Goal: Task Accomplishment & Management: Complete application form

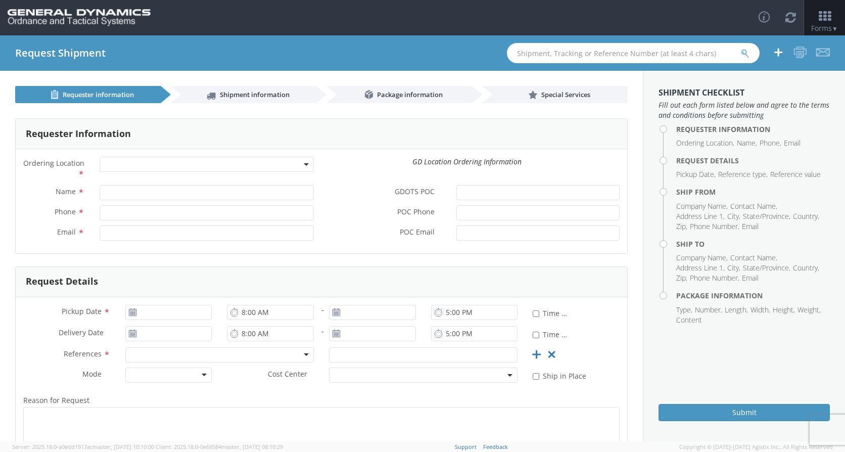
click at [251, 160] on span at bounding box center [207, 164] width 214 height 15
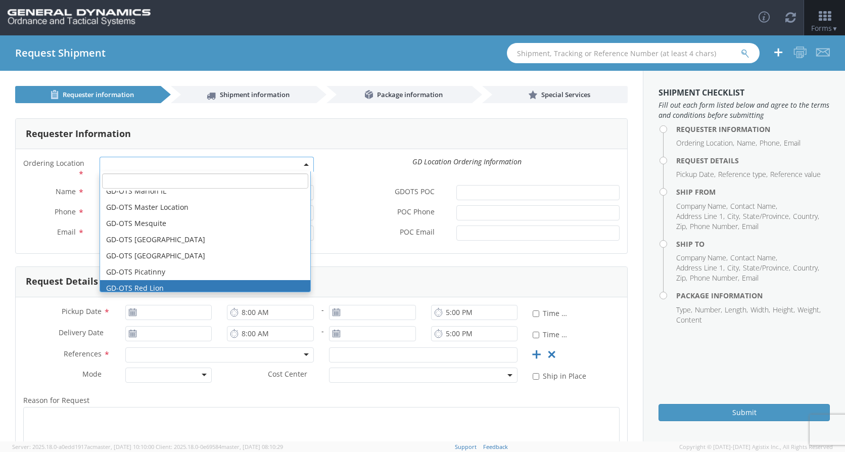
scroll to position [152, 0]
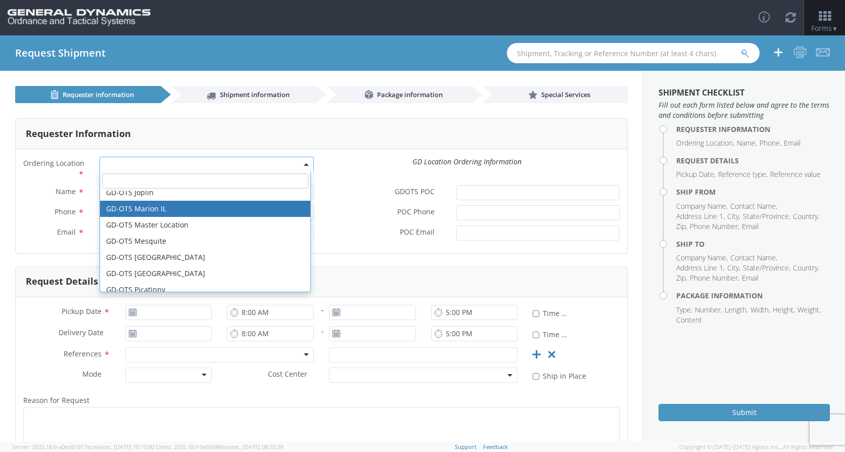
select select "313"
type input "[EMAIL_ADDRESS][DOMAIN_NAME]"
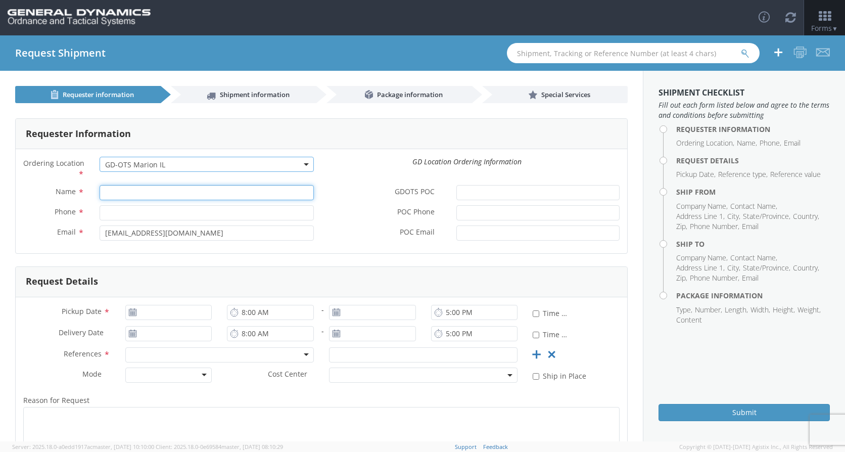
click at [118, 194] on input "Name *" at bounding box center [207, 192] width 214 height 15
type input "[PERSON_NAME]"
type input "[PHONE_NUMBER]"
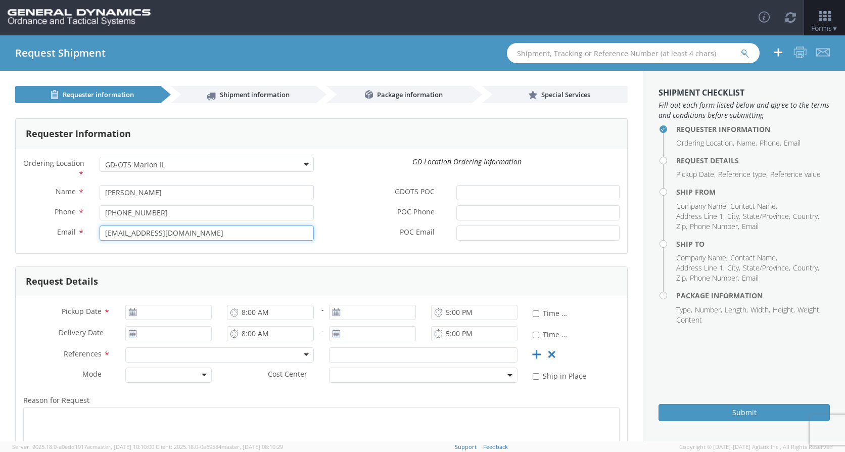
click at [208, 236] on input "[EMAIL_ADDRESS][DOMAIN_NAME]" at bounding box center [207, 232] width 214 height 15
click at [208, 237] on input "[EMAIL_ADDRESS][DOMAIN_NAME]" at bounding box center [207, 232] width 214 height 15
click at [210, 236] on input "[EMAIL_ADDRESS][DOMAIN_NAME]" at bounding box center [207, 232] width 214 height 15
click at [240, 238] on input "comMlogistics@gd-ots." at bounding box center [207, 232] width 214 height 15
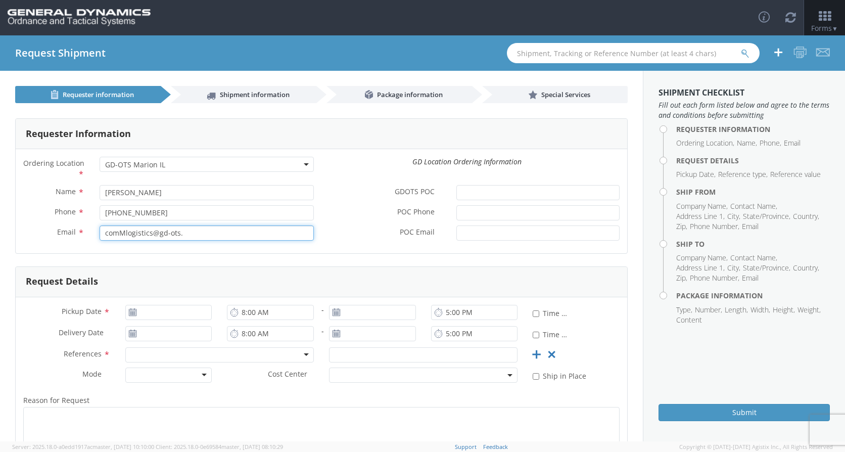
click at [240, 238] on input "comMlogistics@gd-ots." at bounding box center [207, 232] width 214 height 15
click at [241, 237] on input "comMlogistics@gd-ots." at bounding box center [207, 232] width 214 height 15
click at [243, 237] on input "comMlogistics@gd-ots." at bounding box center [207, 232] width 214 height 15
click at [191, 228] on input "comMlogistics@gd-ots." at bounding box center [207, 232] width 214 height 15
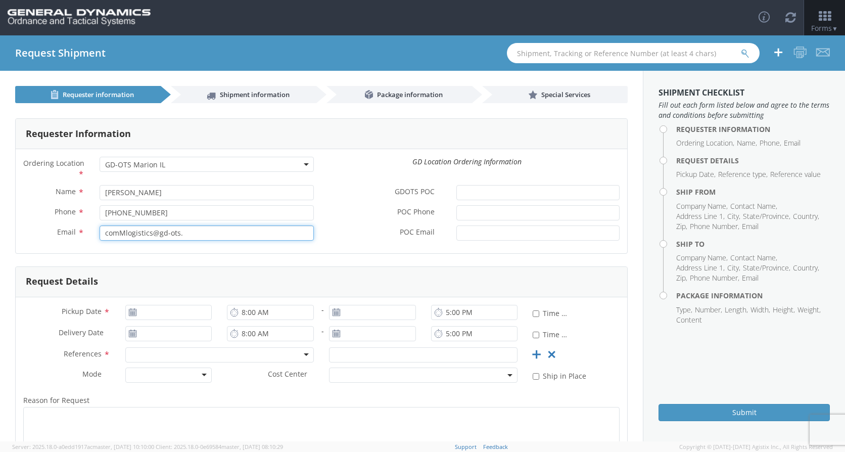
click at [164, 231] on input "comMlogistics@gd-ots." at bounding box center [207, 232] width 214 height 15
type input "[PERSON_NAME][EMAIL_ADDRESS][DOMAIN_NAME]"
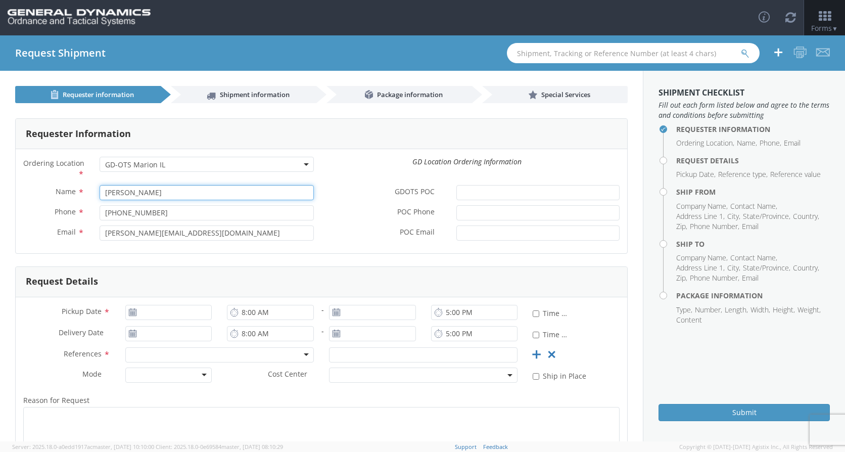
drag, startPoint x: 144, startPoint y: 195, endPoint x: 96, endPoint y: 194, distance: 48.5
click at [96, 194] on div "[PERSON_NAME]" at bounding box center [207, 192] width 230 height 15
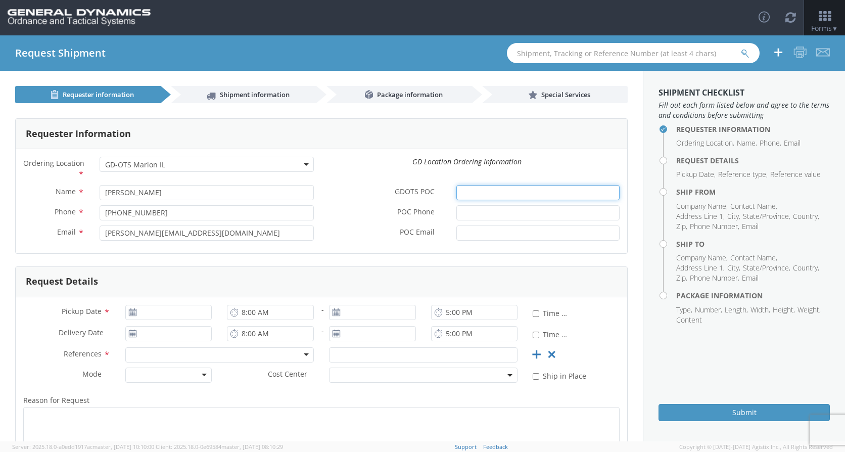
click at [469, 194] on input "GDOTS POC *" at bounding box center [537, 192] width 163 height 15
paste input "[PERSON_NAME]"
type input "[PERSON_NAME]"
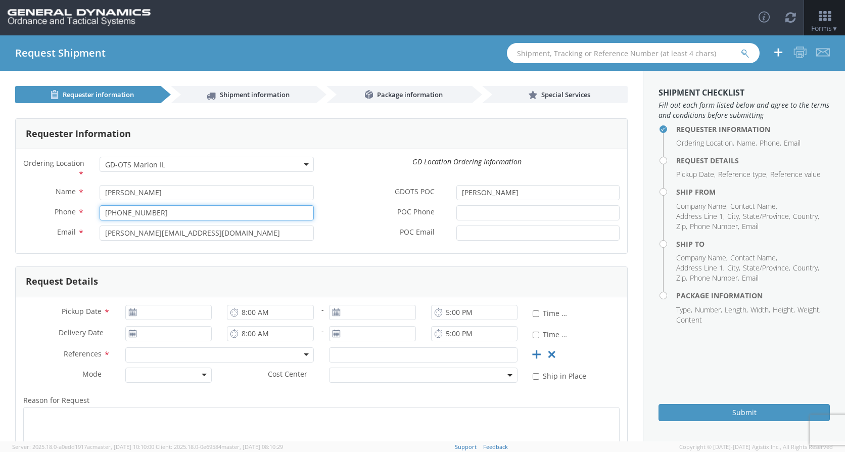
click at [160, 212] on input "[PHONE_NUMBER]" at bounding box center [207, 212] width 214 height 15
drag, startPoint x: 160, startPoint y: 212, endPoint x: 87, endPoint y: 210, distance: 73.3
click at [87, 210] on div "Phone * [PHONE_NUMBER]" at bounding box center [169, 212] width 306 height 15
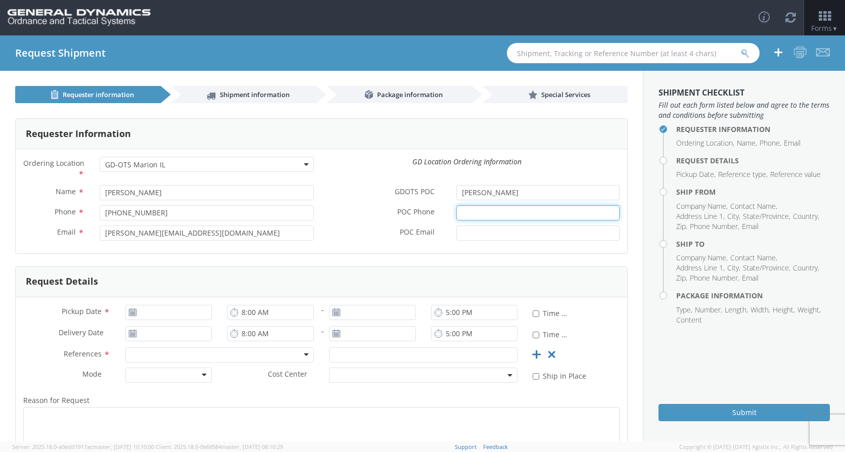
click at [470, 211] on input "POC Phone *" at bounding box center [537, 212] width 163 height 15
paste input "[PHONE_NUMBER]"
type input "[PHONE_NUMBER]"
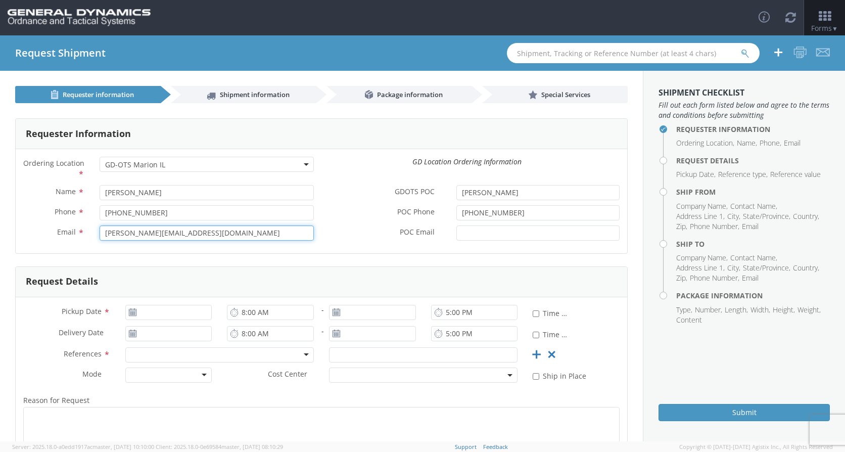
click at [216, 230] on input "[PERSON_NAME][EMAIL_ADDRESS][DOMAIN_NAME]" at bounding box center [207, 232] width 214 height 15
drag, startPoint x: 213, startPoint y: 234, endPoint x: 100, endPoint y: 233, distance: 113.2
click at [100, 233] on input "[PERSON_NAME][EMAIL_ADDRESS][DOMAIN_NAME]" at bounding box center [207, 232] width 214 height 15
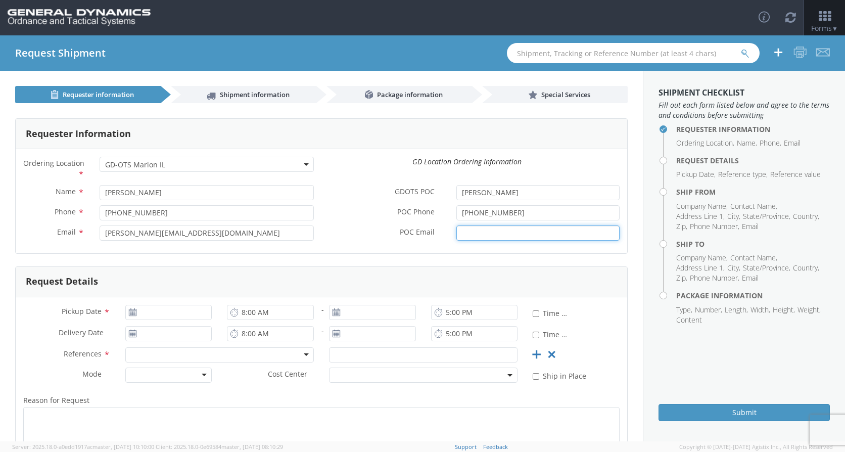
click at [465, 233] on input "POC Email *" at bounding box center [537, 232] width 163 height 15
paste input "[PERSON_NAME][EMAIL_ADDRESS][DOMAIN_NAME]"
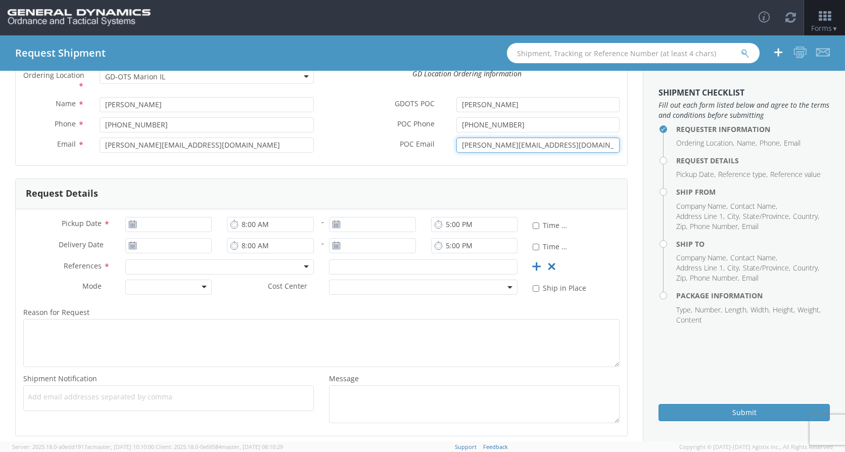
scroll to position [136, 0]
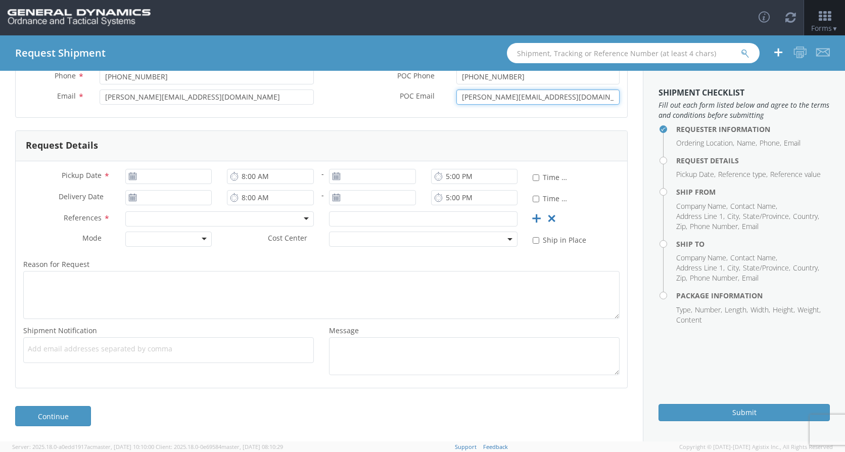
type input "[PERSON_NAME][EMAIL_ADDRESS][DOMAIN_NAME]"
click at [129, 173] on use at bounding box center [132, 175] width 7 height 7
click at [186, 178] on input "[DATE]" at bounding box center [168, 176] width 87 height 15
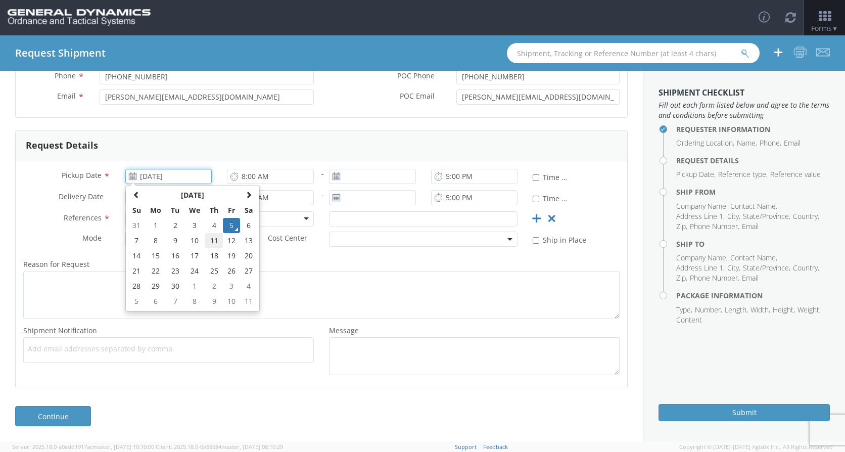
click at [216, 241] on td "11" at bounding box center [214, 240] width 18 height 15
type input "[DATE]"
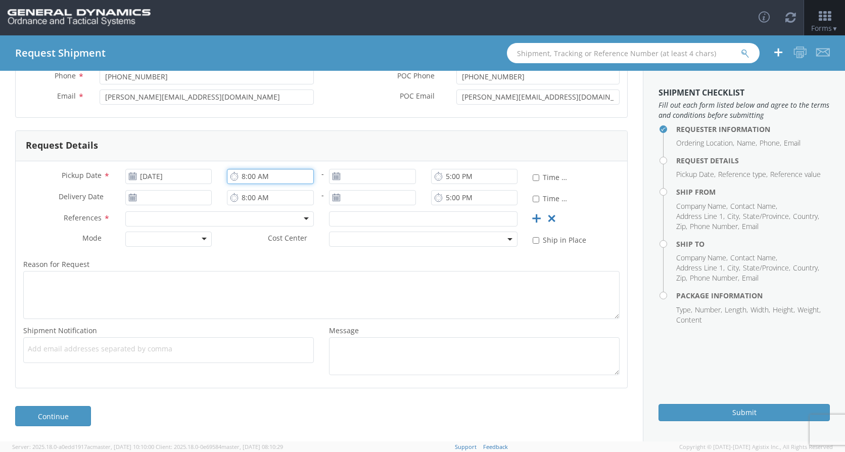
click at [241, 177] on input "8:00 AM" at bounding box center [270, 176] width 87 height 15
type input "7:00 AM"
click at [442, 176] on input "5:00 PM" at bounding box center [474, 176] width 87 height 15
type input "2:00 PM"
click at [360, 178] on input "[DATE]" at bounding box center [372, 176] width 87 height 15
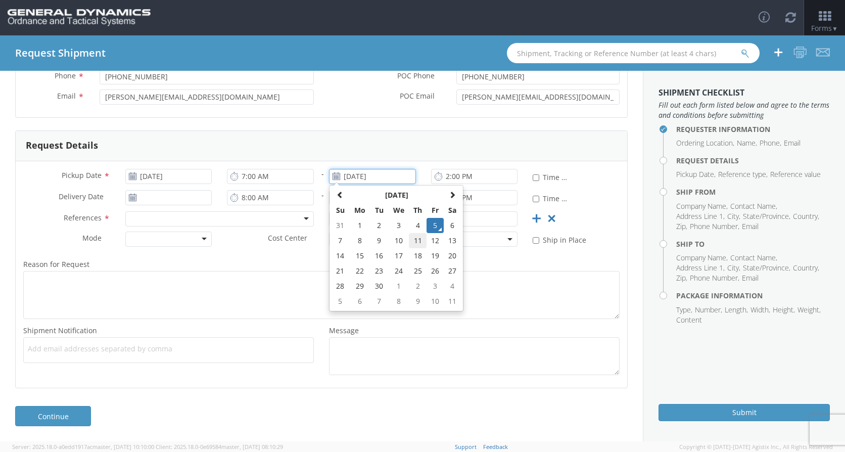
click at [414, 240] on td "11" at bounding box center [418, 240] width 18 height 15
type input "[DATE]"
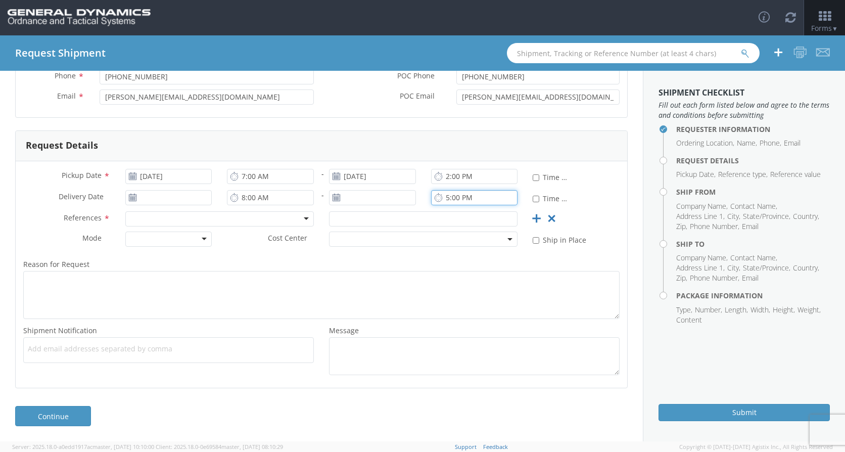
click at [444, 199] on input "5:00 PM" at bounding box center [474, 197] width 87 height 15
type input "2:00 PM"
click at [171, 215] on div at bounding box center [219, 218] width 189 height 15
click at [400, 221] on input "text" at bounding box center [423, 218] width 189 height 15
type input "42266DO3"
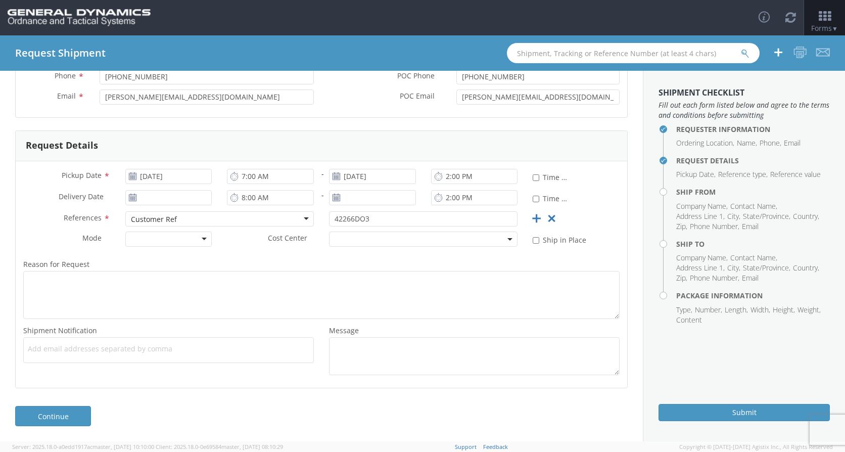
click at [202, 239] on div at bounding box center [168, 239] width 87 height 15
click at [354, 238] on span at bounding box center [423, 239] width 189 height 15
click at [273, 252] on div "Mode * TL TL Air LTL Ocean Small Package TL Cost Center * No results found * Sh…" at bounding box center [322, 242] width 612 height 21
click at [62, 354] on ul at bounding box center [169, 350] width 282 height 17
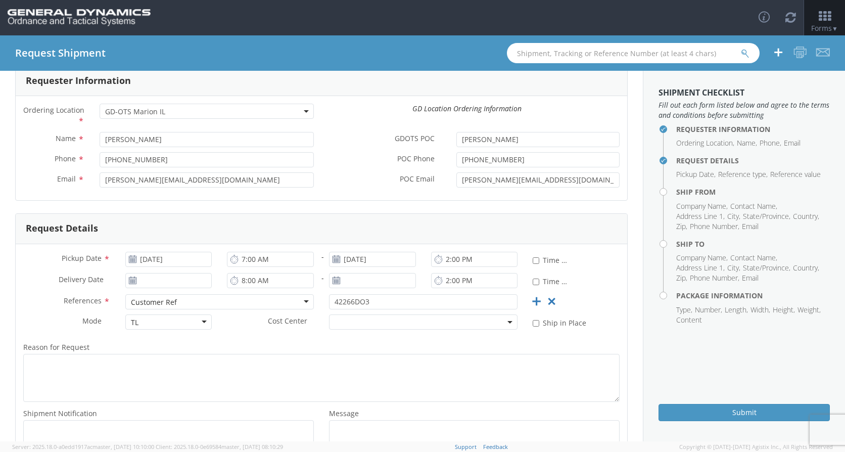
scroll to position [35, 0]
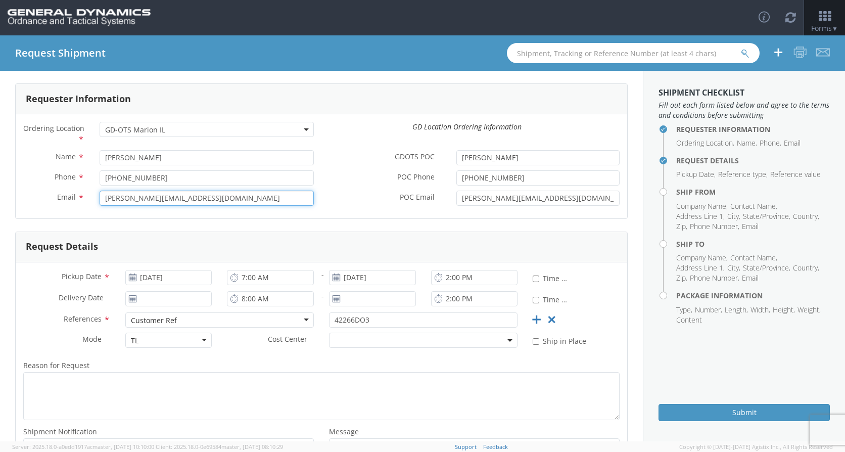
drag, startPoint x: 209, startPoint y: 200, endPoint x: 81, endPoint y: 205, distance: 128.0
click at [81, 205] on div "Email * [PERSON_NAME][EMAIL_ADDRESS][DOMAIN_NAME]" at bounding box center [169, 198] width 306 height 15
click at [212, 233] on div "Request Details" at bounding box center [322, 247] width 612 height 30
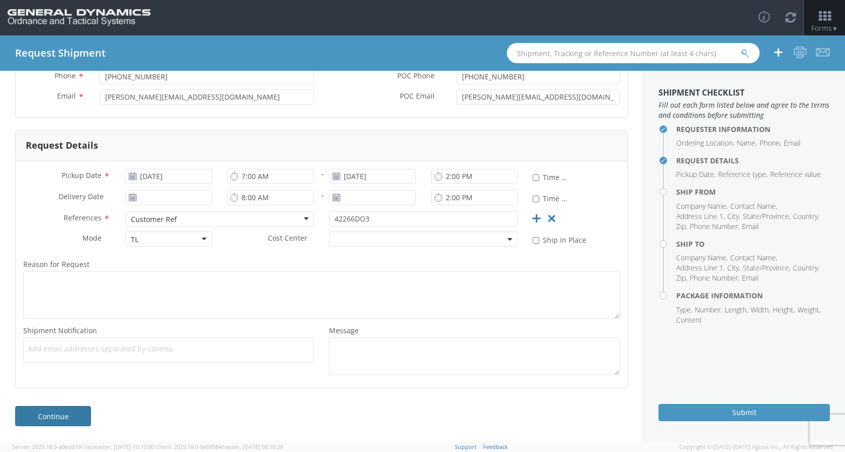
click at [82, 413] on link "Continue" at bounding box center [53, 416] width 76 height 20
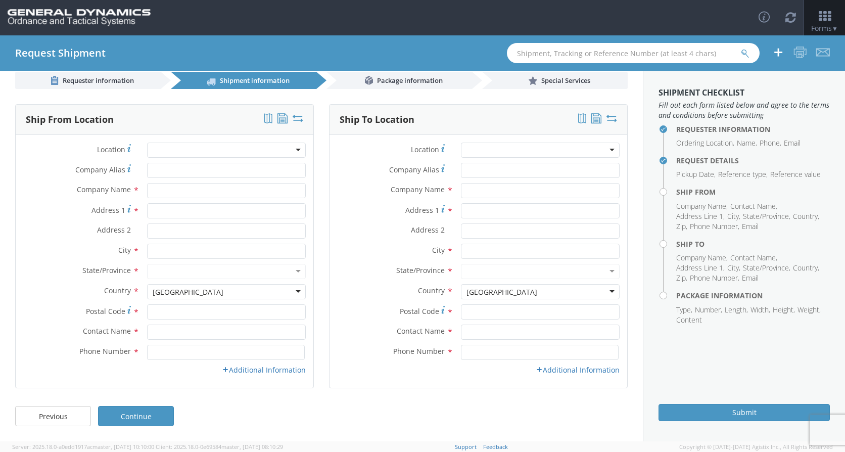
scroll to position [14, 0]
click at [172, 191] on input "text" at bounding box center [226, 190] width 159 height 15
type input "Armtec Defense Products Co."
click at [210, 207] on input "Address 1 *" at bounding box center [226, 210] width 159 height 15
type input "[STREET_ADDRESS]"
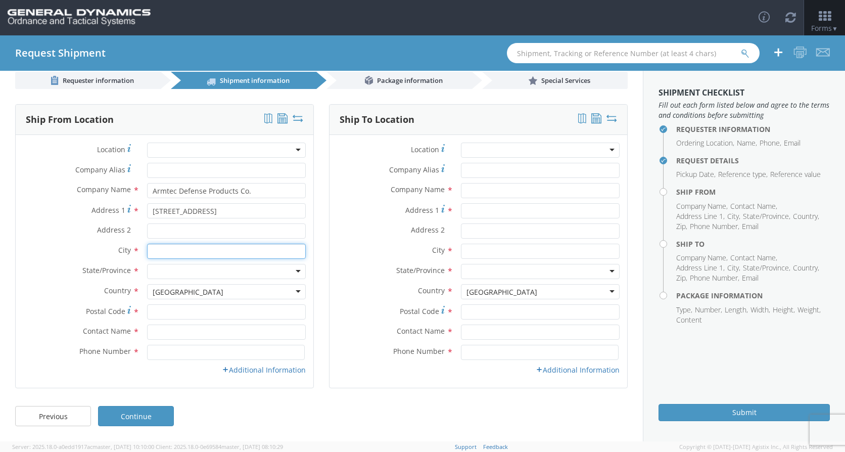
click at [176, 250] on input "text" at bounding box center [226, 251] width 159 height 15
type input "Coachella"
click at [190, 277] on div at bounding box center [226, 271] width 159 height 15
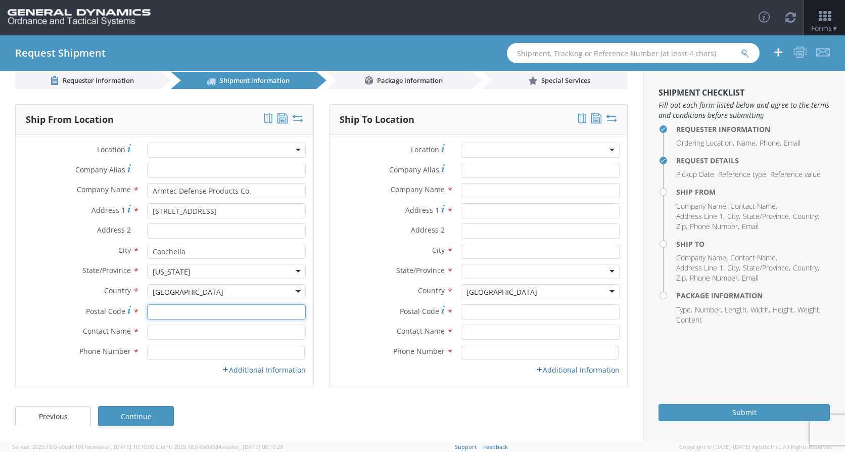
click at [162, 312] on input "Postal Code *" at bounding box center [226, 311] width 159 height 15
type input "92236"
click at [159, 334] on input "text" at bounding box center [226, 332] width 159 height 15
click at [152, 336] on input "[PERSON_NAME]" at bounding box center [226, 332] width 159 height 15
type input "[PERSON_NAME]"
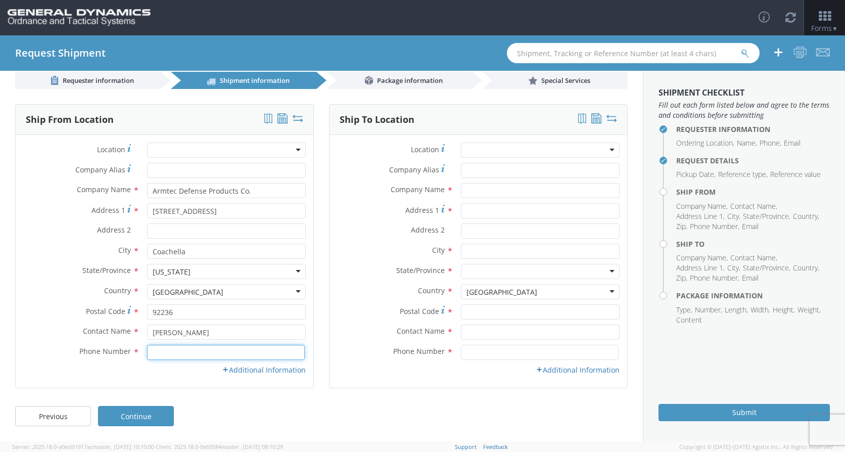
click at [177, 350] on input at bounding box center [226, 352] width 158 height 15
type input "[PHONE_NUMBER]"
click at [258, 371] on link "Additional Information" at bounding box center [264, 370] width 84 height 10
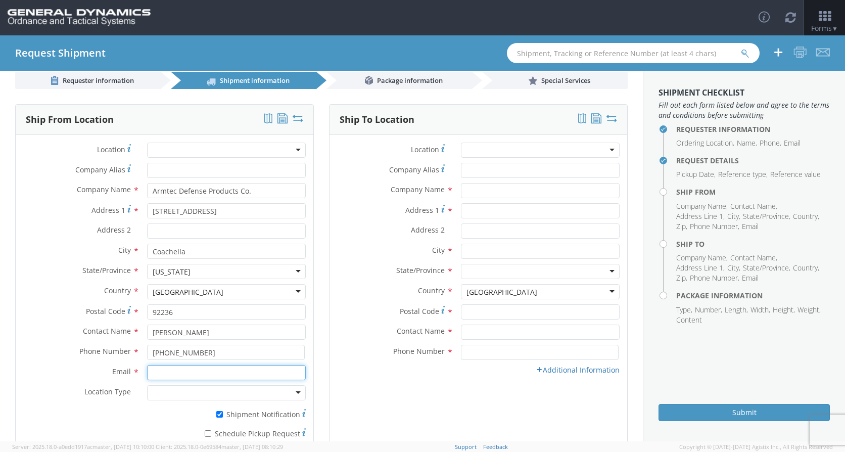
click at [211, 379] on input "Email *" at bounding box center [226, 372] width 159 height 15
type input "[PERSON_NAME][EMAIL_ADDRESS][PERSON_NAME][DOMAIN_NAME]"
click at [267, 392] on div at bounding box center [226, 392] width 159 height 15
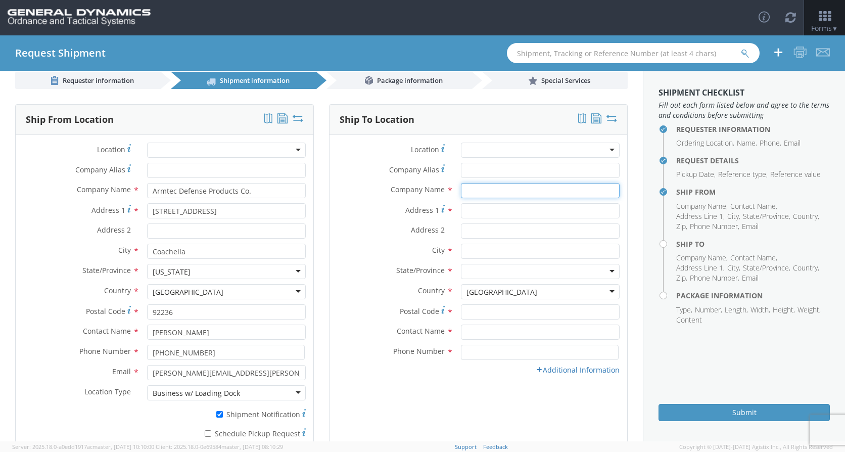
click at [471, 192] on input "text" at bounding box center [540, 190] width 159 height 15
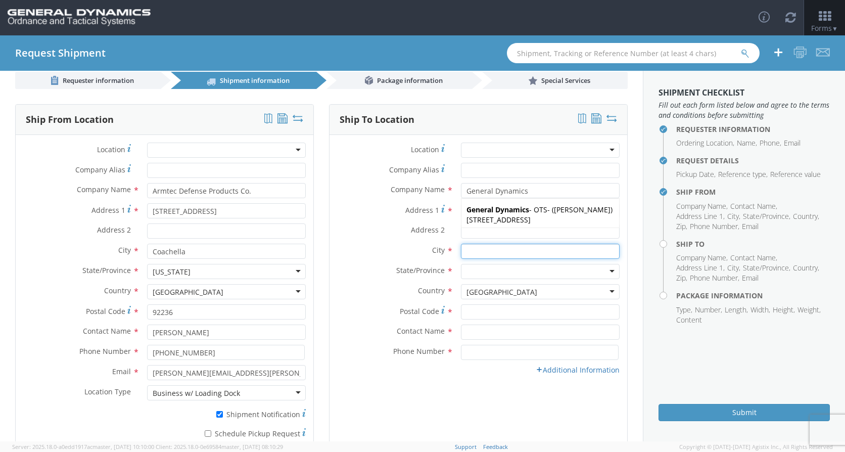
click at [538, 258] on input "text" at bounding box center [540, 251] width 159 height 15
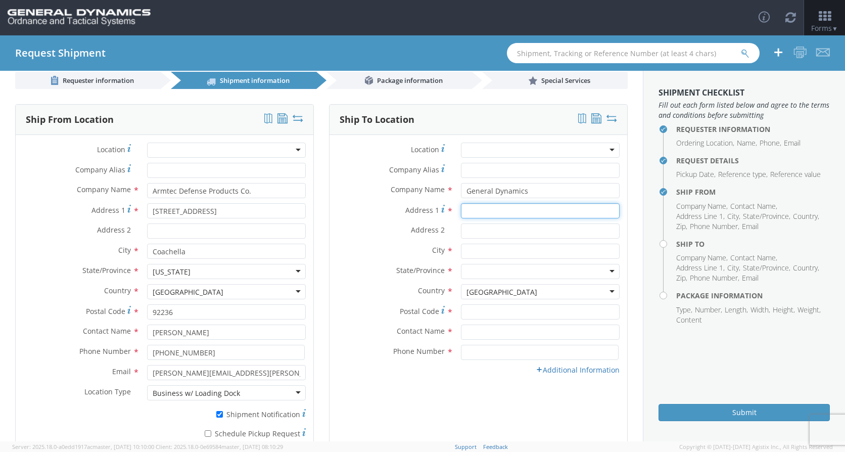
click at [504, 208] on input "Address 1 *" at bounding box center [540, 210] width 159 height 15
click at [527, 192] on input "General Dynamics" at bounding box center [540, 190] width 159 height 15
type input "General Dynamics-OTS"
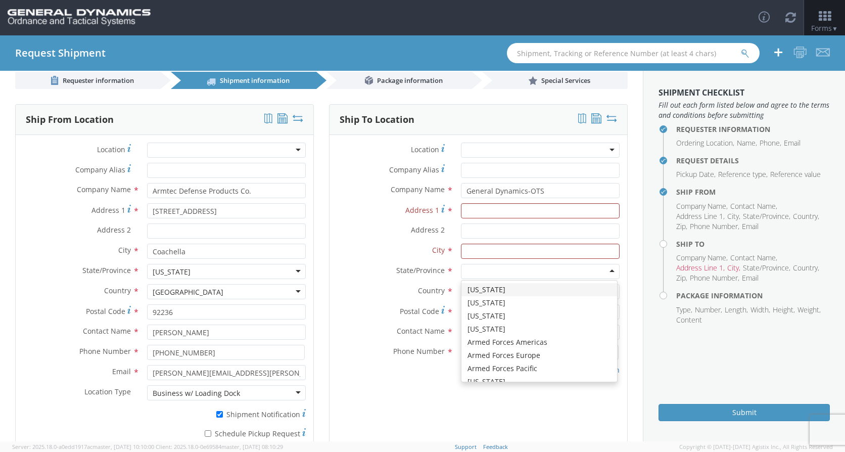
click at [536, 270] on div at bounding box center [540, 271] width 159 height 15
click at [471, 204] on input "Address 1 *" at bounding box center [540, 210] width 159 height 15
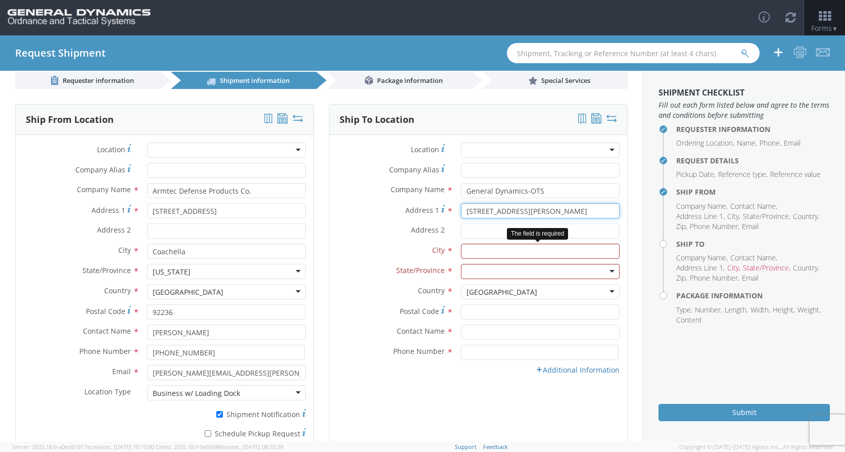
type input "[STREET_ADDRESS][PERSON_NAME]"
click at [483, 253] on input "text" at bounding box center [540, 251] width 159 height 15
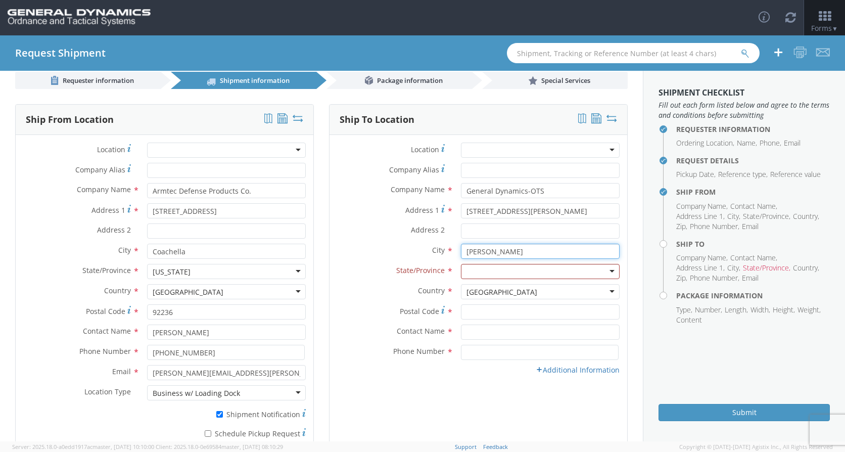
type input "[PERSON_NAME]"
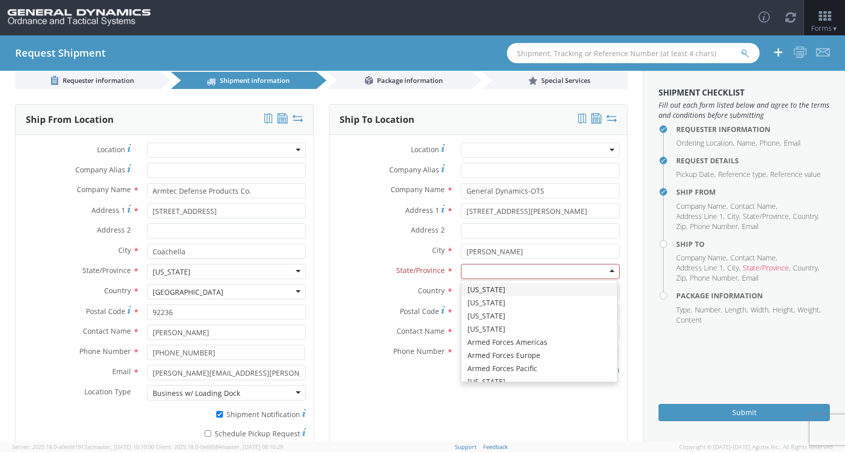
click at [520, 269] on div at bounding box center [540, 271] width 159 height 15
type input "il"
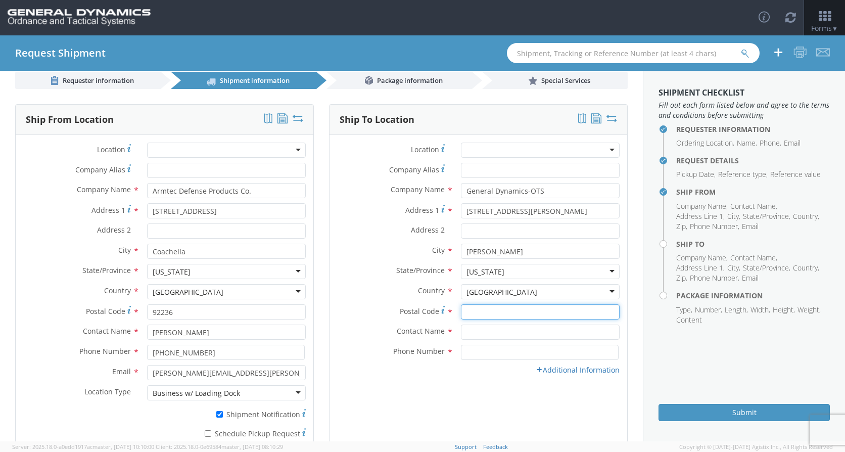
click at [477, 312] on input "Postal Code *" at bounding box center [540, 311] width 159 height 15
type input "62959"
click at [490, 334] on input "text" at bounding box center [540, 332] width 159 height 15
type input "[PERSON_NAME]"
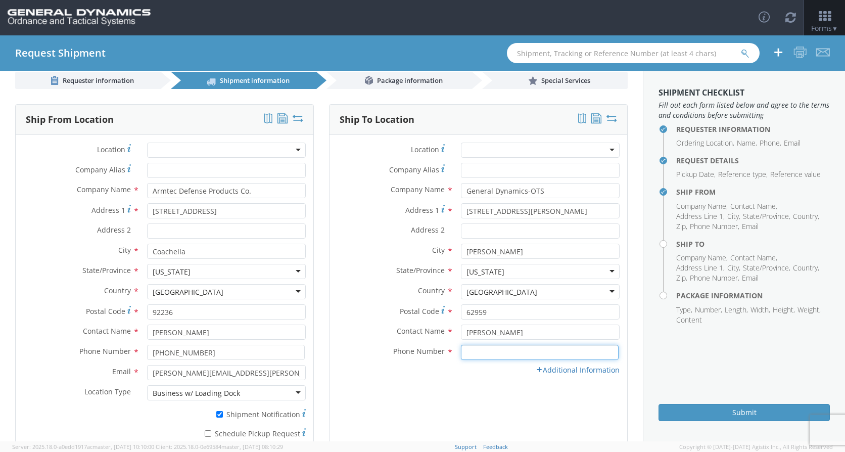
click at [487, 351] on input at bounding box center [540, 352] width 158 height 15
type input "[PHONE_NUMBER]"
click at [563, 370] on link "Additional Information" at bounding box center [578, 370] width 84 height 10
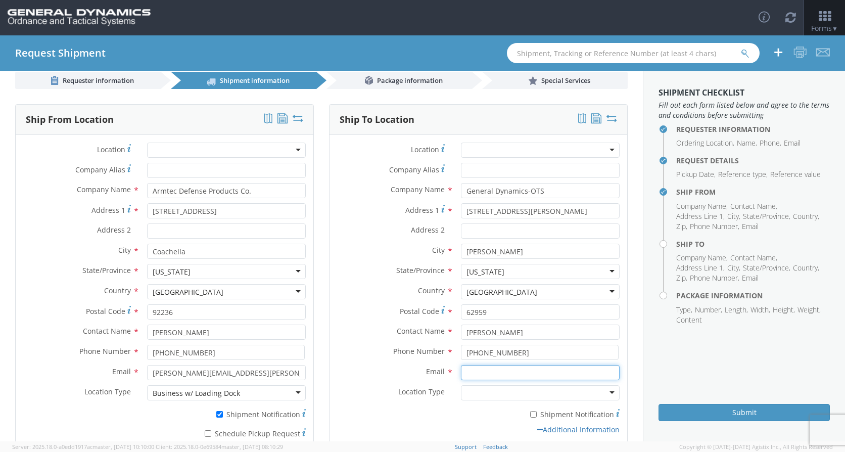
click at [492, 370] on input "Email *" at bounding box center [540, 372] width 159 height 15
type input "[PERSON_NAME][EMAIL_ADDRESS][DOMAIN_NAME]"
click at [502, 393] on div at bounding box center [540, 392] width 159 height 15
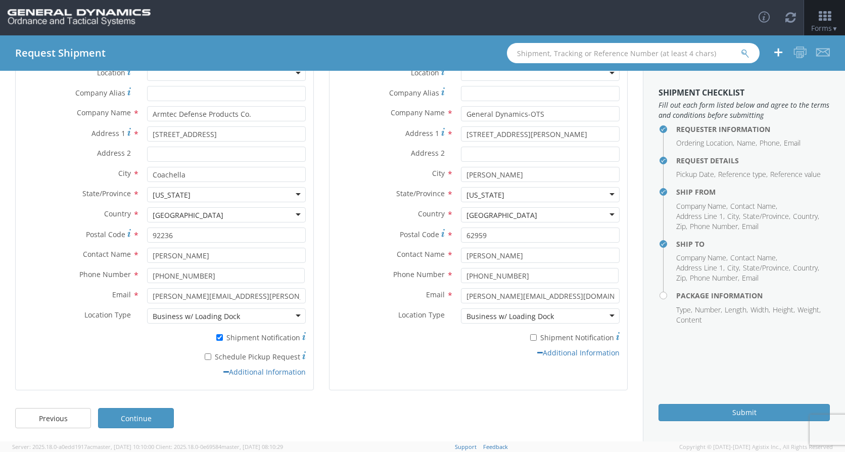
scroll to position [93, 0]
click at [159, 418] on link "Continue" at bounding box center [136, 416] width 76 height 20
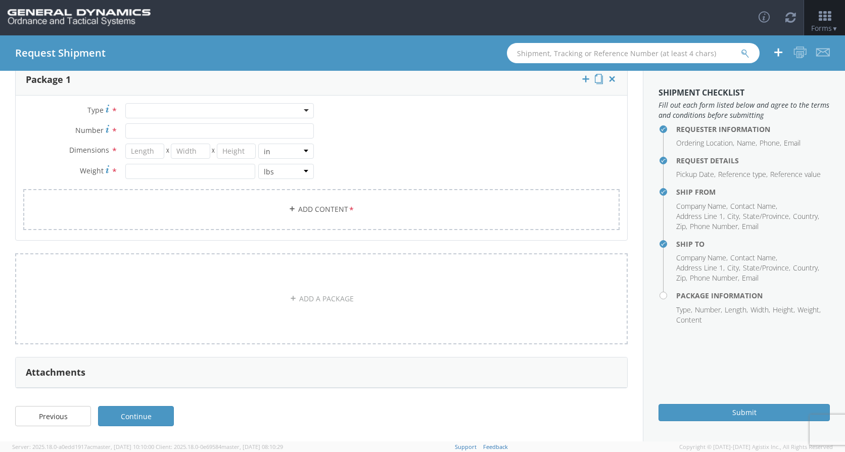
scroll to position [0, 0]
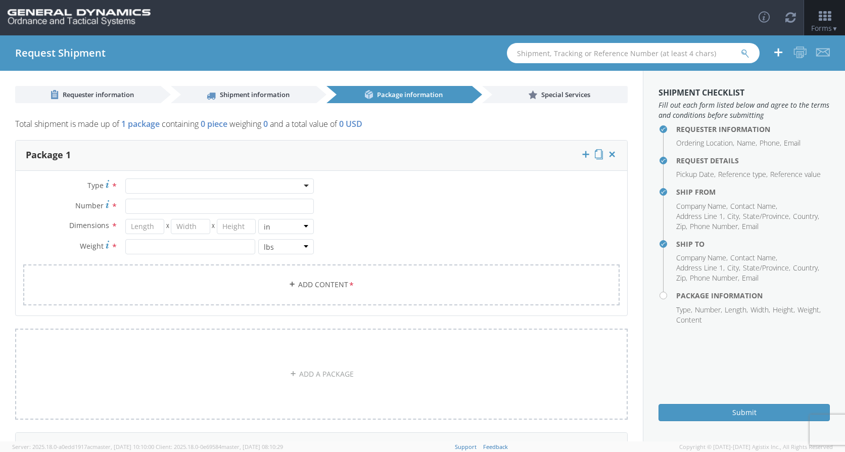
click at [301, 187] on div at bounding box center [219, 185] width 189 height 15
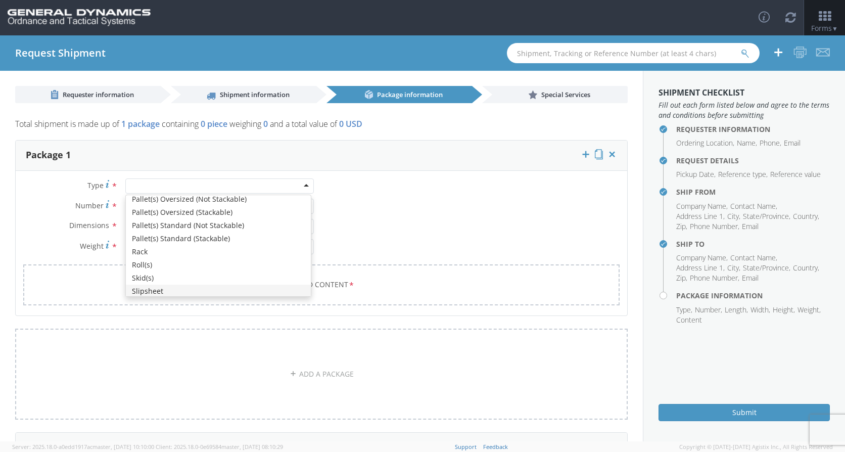
scroll to position [303, 0]
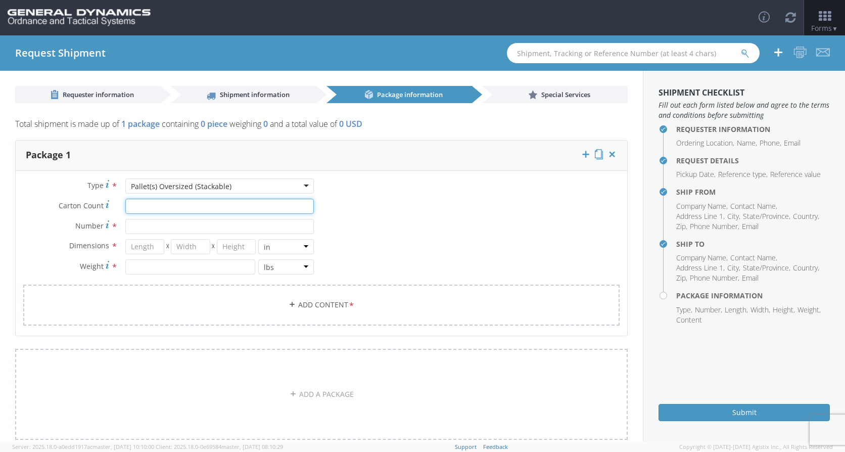
click at [148, 207] on input "Carton Count *" at bounding box center [219, 206] width 189 height 15
type input "120"
click at [163, 232] on input "Number *" at bounding box center [219, 226] width 189 height 15
type input "15"
click at [143, 251] on input "number" at bounding box center [144, 246] width 39 height 15
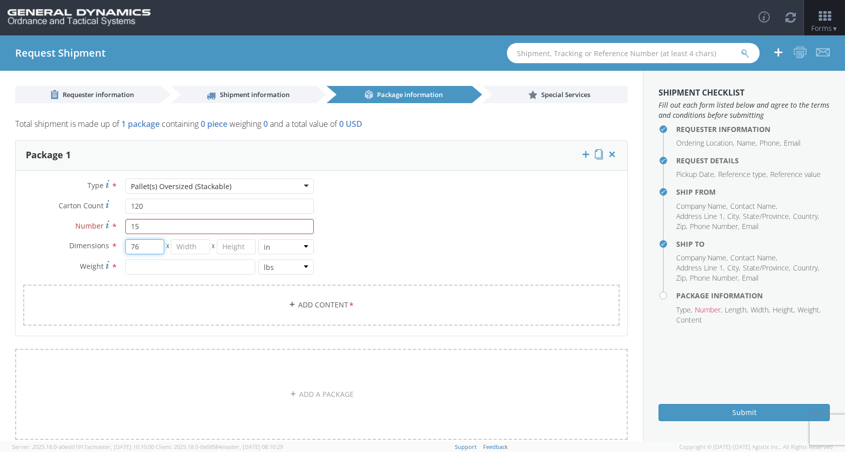
type input "76"
type input "51"
type input "50"
click at [159, 274] on input "number" at bounding box center [190, 266] width 130 height 15
type input "4500"
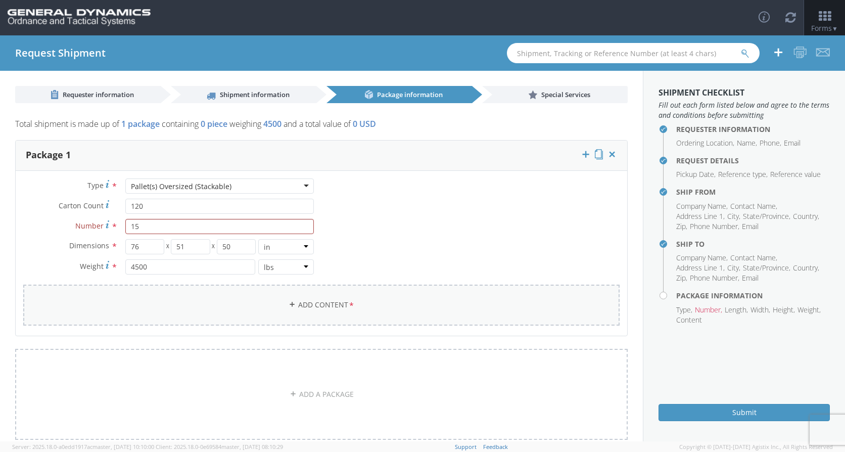
click at [327, 302] on link "Add Content *" at bounding box center [321, 305] width 597 height 41
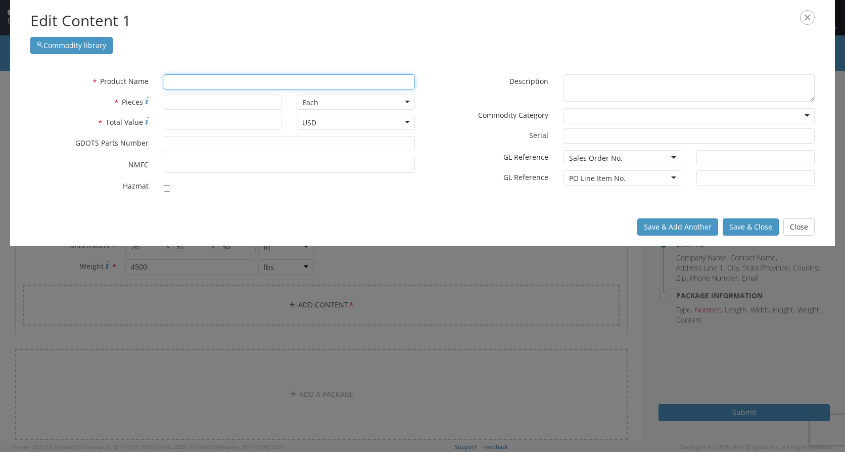
click at [186, 81] on input "text" at bounding box center [289, 81] width 251 height 15
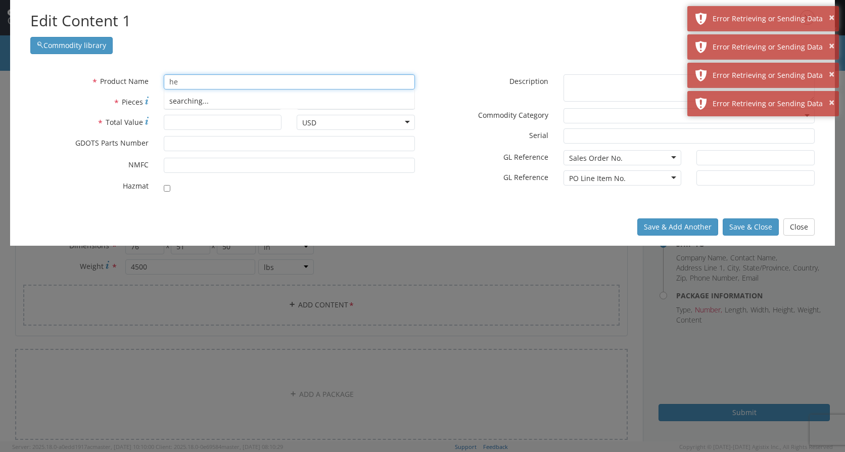
type input "h"
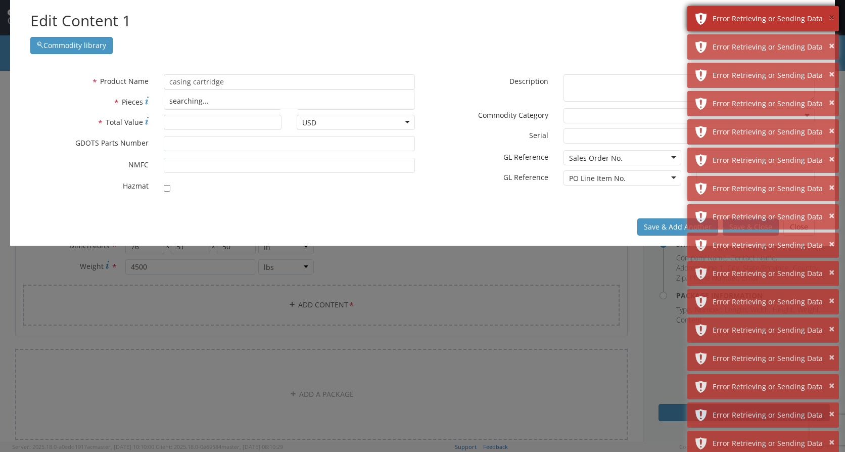
click at [834, 18] on button "×" at bounding box center [832, 18] width 6 height 15
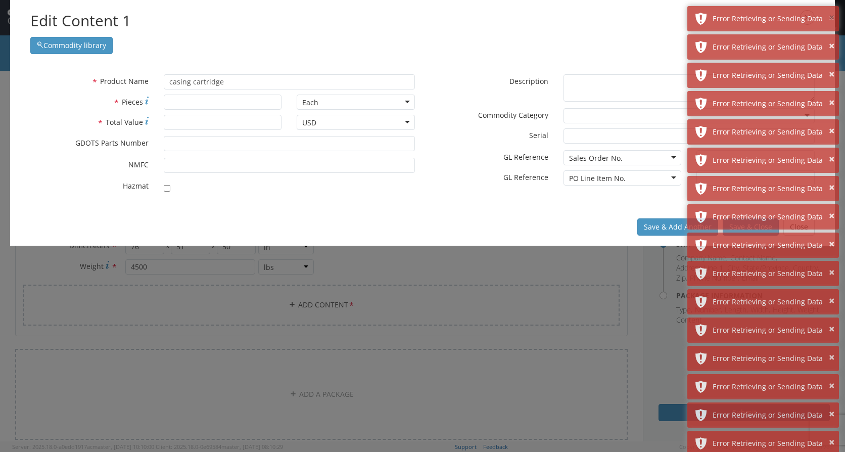
click at [834, 18] on button "×" at bounding box center [832, 18] width 6 height 15
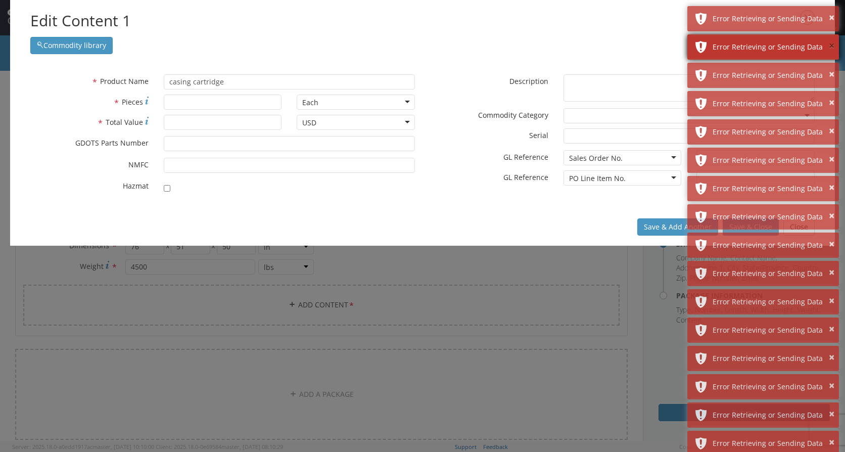
click at [833, 39] on button "×" at bounding box center [832, 46] width 6 height 15
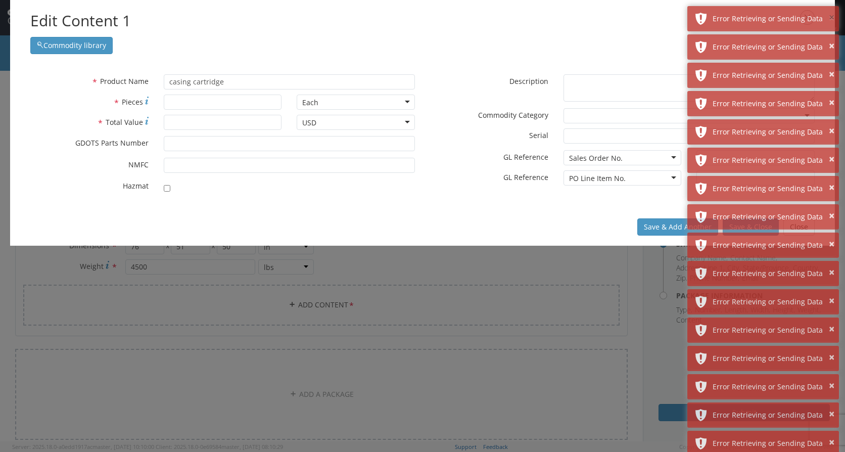
click at [833, 18] on button "×" at bounding box center [832, 18] width 6 height 15
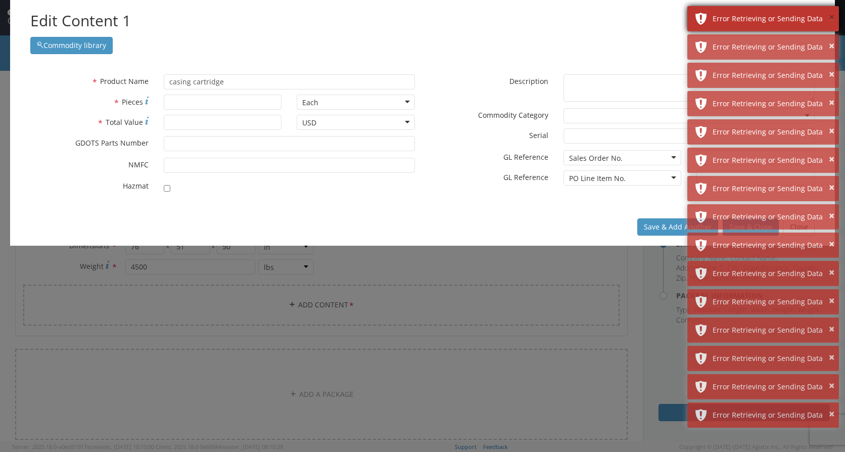
click at [832, 18] on button "×" at bounding box center [832, 18] width 6 height 15
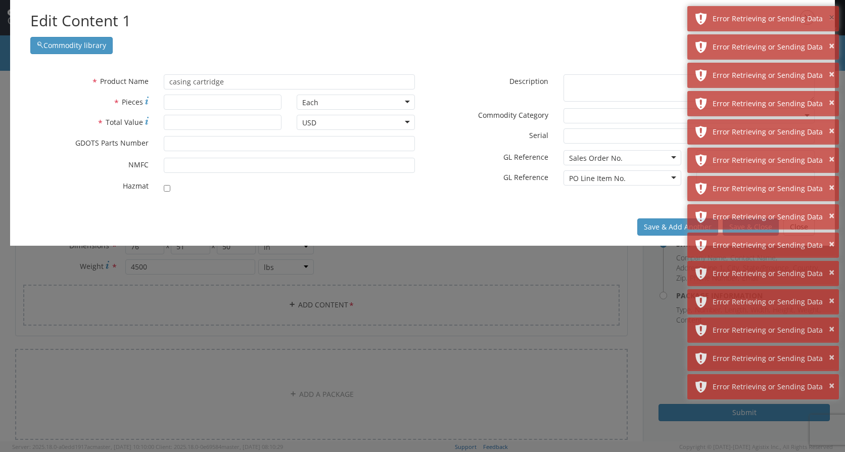
click at [832, 18] on button "×" at bounding box center [832, 18] width 6 height 15
click at [832, 39] on button "×" at bounding box center [832, 46] width 6 height 15
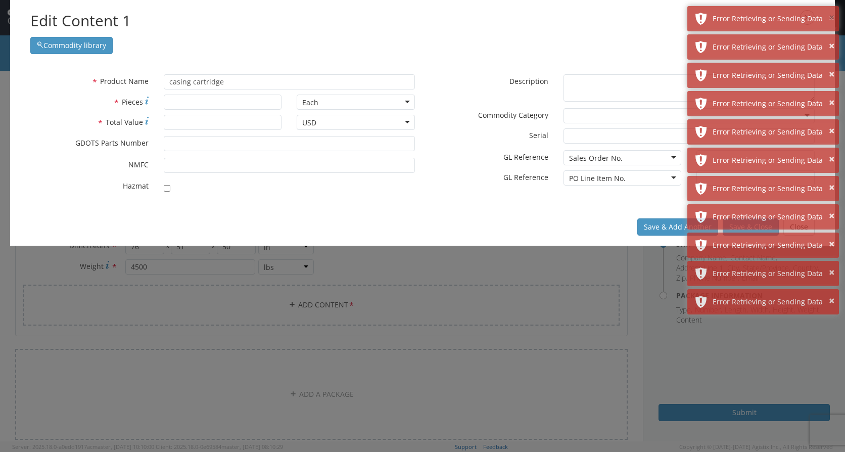
click at [832, 18] on button "×" at bounding box center [832, 18] width 6 height 15
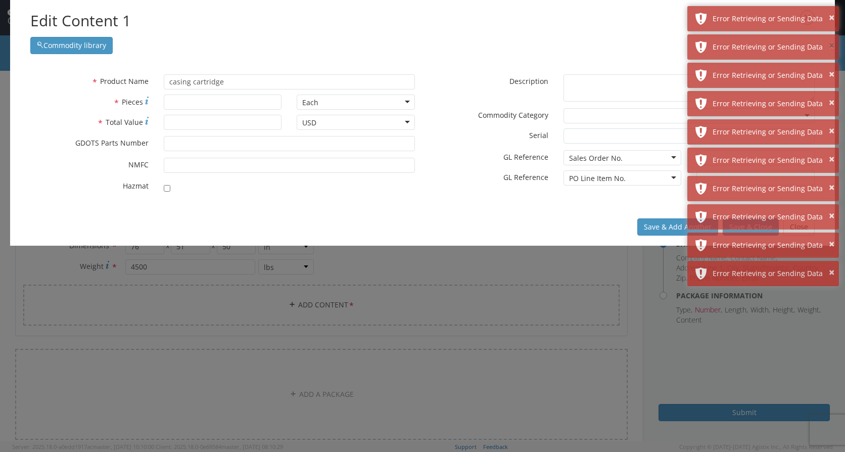
click at [832, 39] on button "×" at bounding box center [832, 46] width 6 height 15
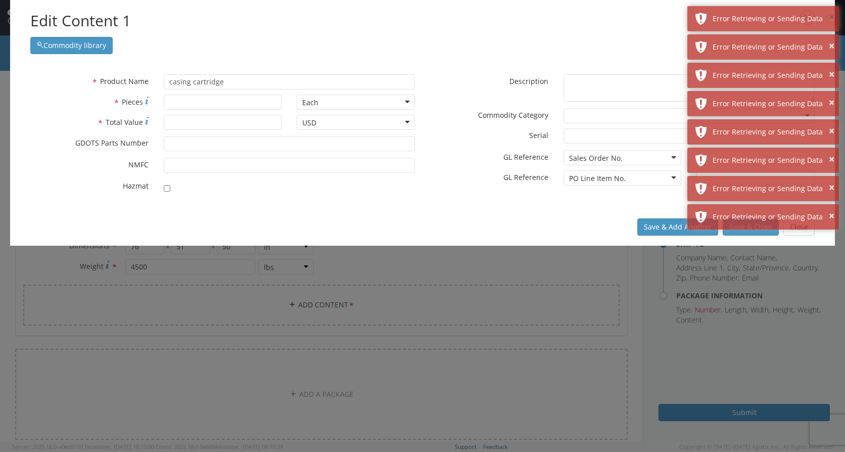
click at [832, 18] on button "×" at bounding box center [832, 18] width 6 height 15
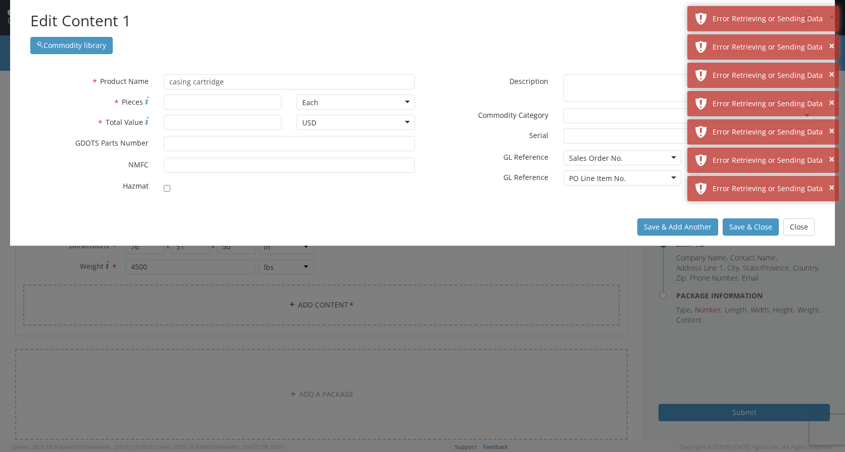
click at [832, 18] on button "×" at bounding box center [832, 18] width 6 height 15
click at [832, 39] on button "×" at bounding box center [832, 46] width 6 height 15
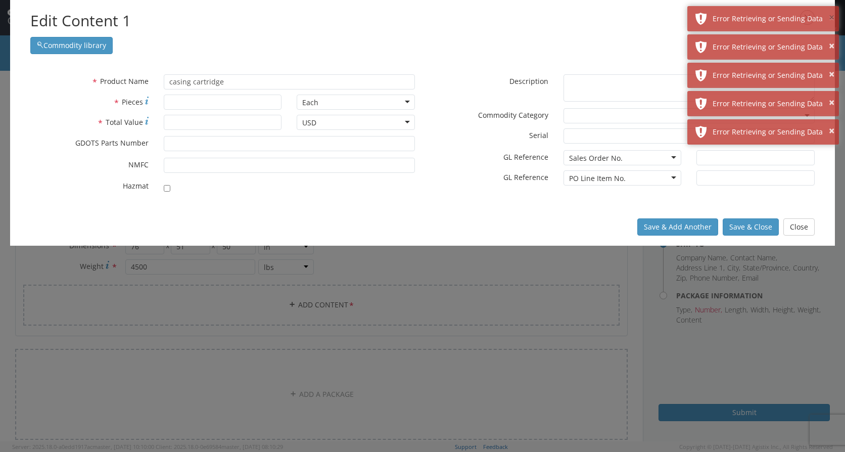
click at [832, 18] on button "×" at bounding box center [832, 18] width 6 height 15
click at [832, 39] on button "×" at bounding box center [832, 46] width 6 height 15
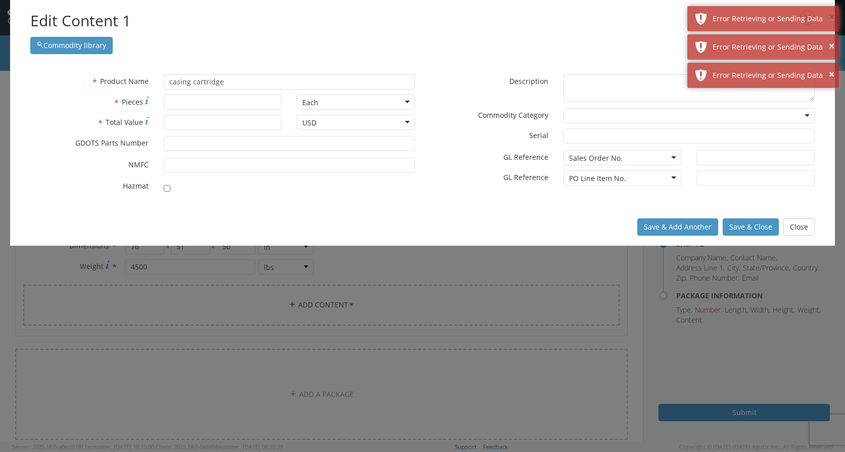
click at [832, 18] on button "×" at bounding box center [832, 18] width 6 height 15
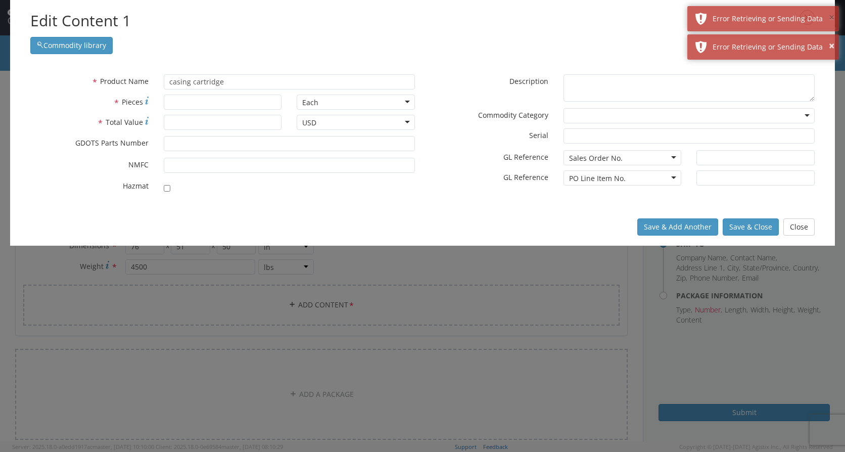
click at [832, 18] on button "×" at bounding box center [832, 18] width 6 height 15
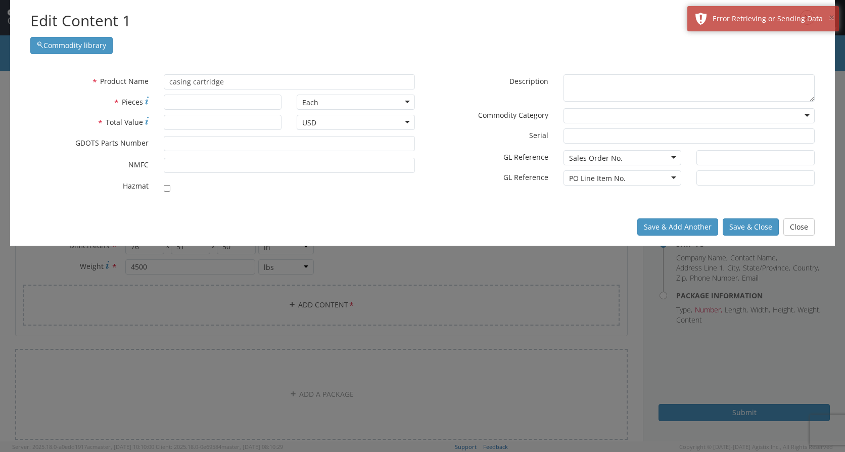
click at [832, 18] on button "×" at bounding box center [832, 18] width 6 height 15
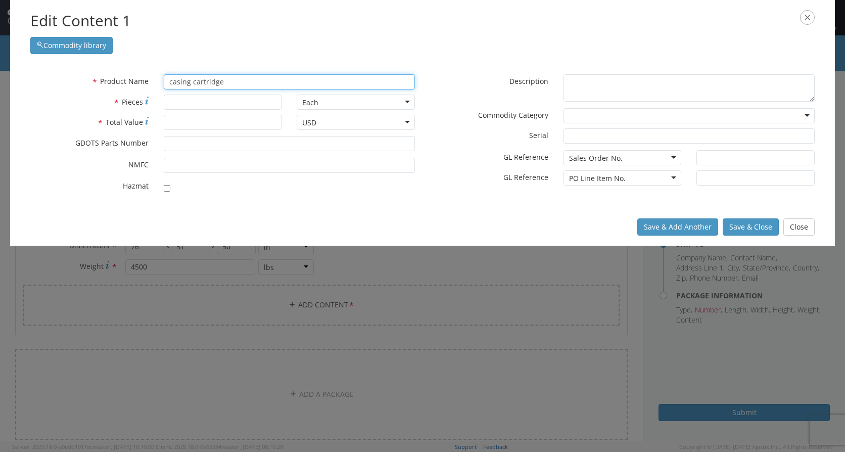
click at [254, 81] on input "casing cartridge" at bounding box center [289, 81] width 251 height 15
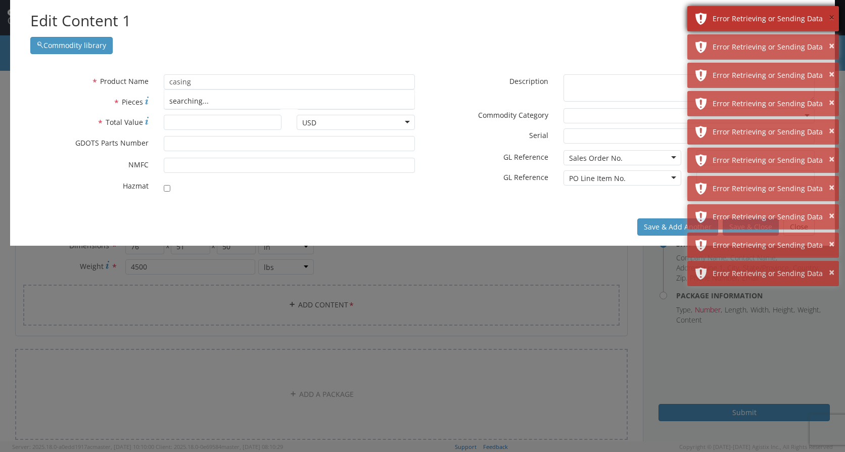
click at [830, 17] on button "×" at bounding box center [832, 18] width 6 height 15
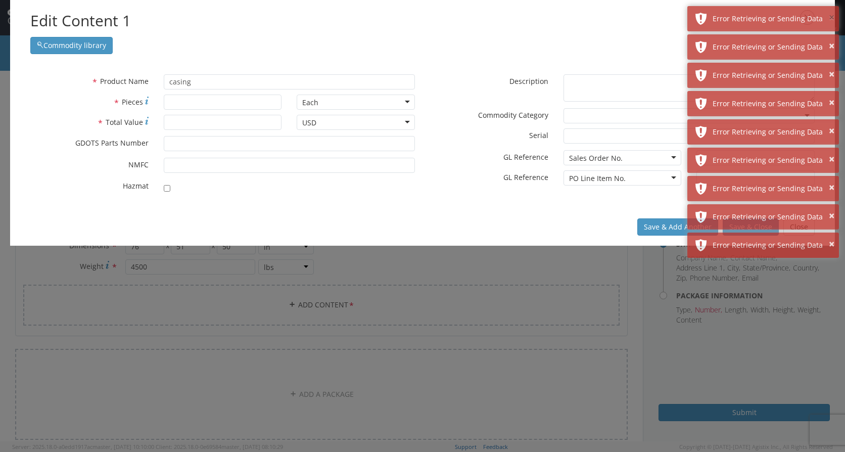
click at [830, 17] on button "×" at bounding box center [832, 18] width 6 height 15
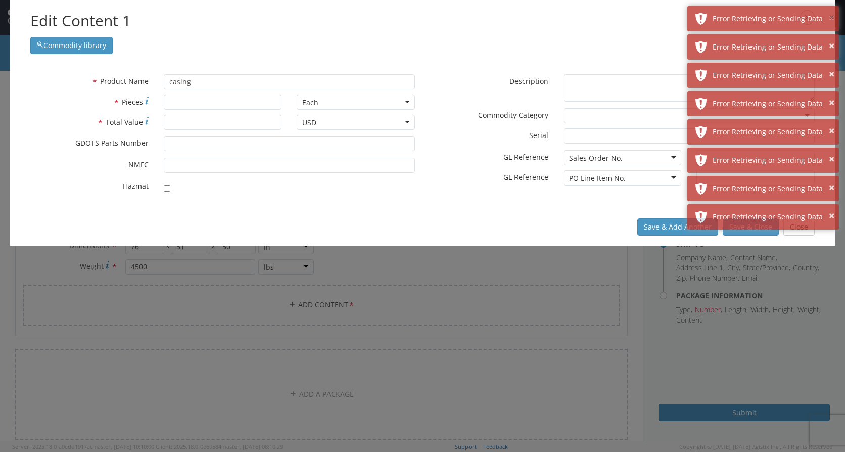
click at [830, 17] on button "×" at bounding box center [832, 18] width 6 height 15
click at [830, 39] on button "×" at bounding box center [832, 46] width 6 height 15
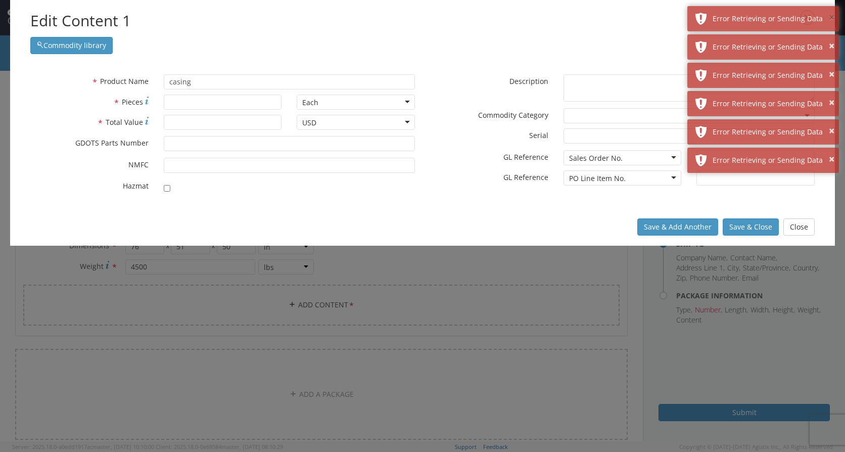
click at [830, 17] on button "×" at bounding box center [832, 18] width 6 height 15
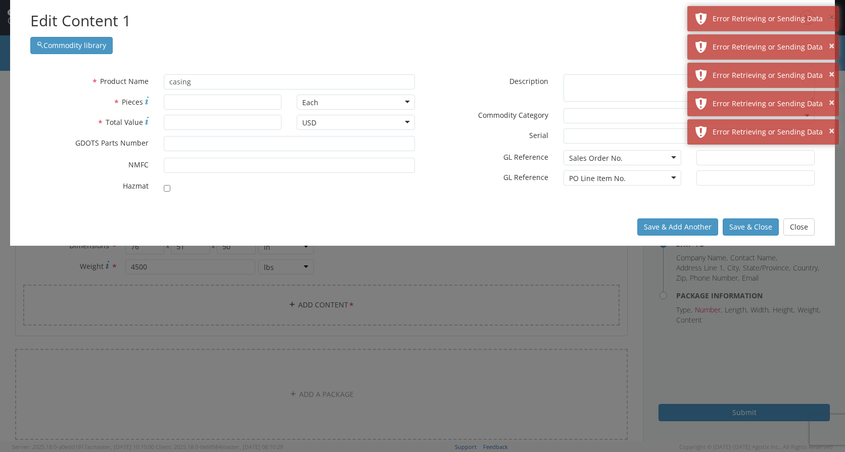
click at [830, 17] on button "×" at bounding box center [832, 18] width 6 height 15
click at [830, 39] on button "×" at bounding box center [832, 46] width 6 height 15
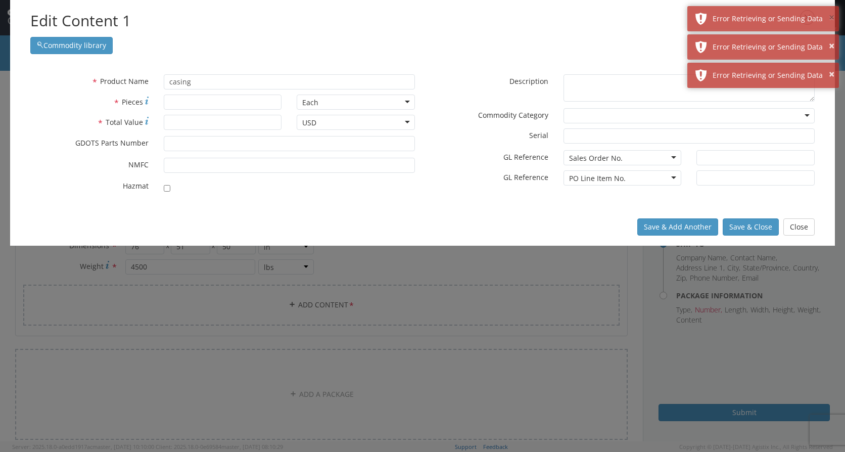
click at [830, 17] on button "×" at bounding box center [832, 18] width 6 height 15
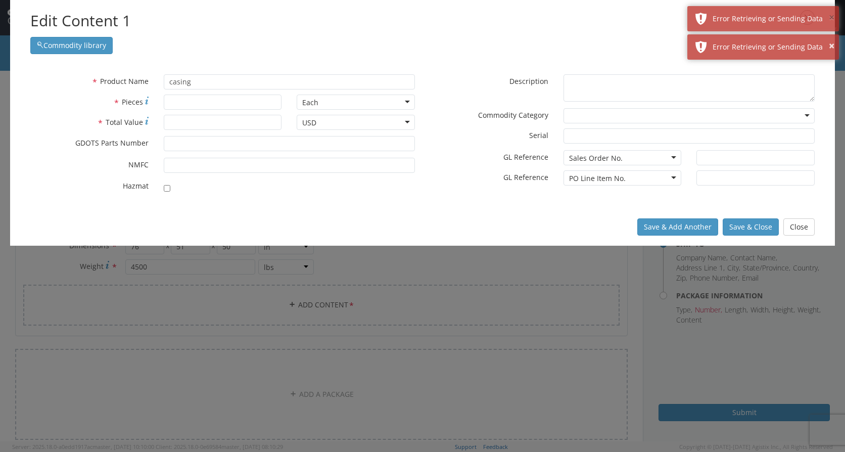
click at [830, 17] on button "×" at bounding box center [832, 18] width 6 height 15
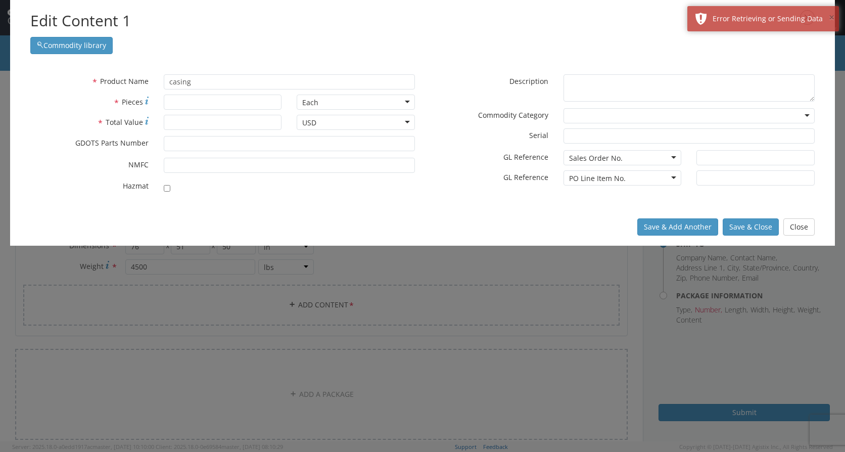
click at [830, 17] on button "×" at bounding box center [832, 18] width 6 height 15
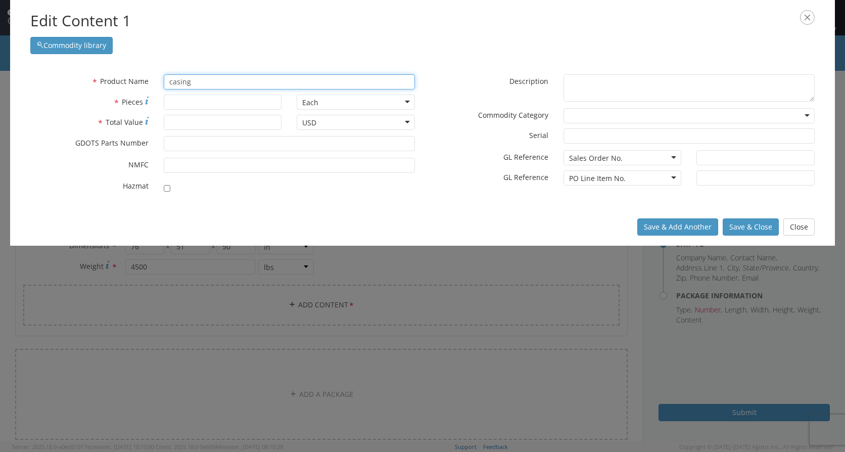
drag, startPoint x: 205, startPoint y: 81, endPoint x: 202, endPoint y: 85, distance: 5.4
click at [205, 82] on input "casing" at bounding box center [289, 81] width 251 height 15
drag, startPoint x: 202, startPoint y: 85, endPoint x: 154, endPoint y: 87, distance: 48.1
click at [154, 87] on div "* Product Name casing searching..." at bounding box center [223, 81] width 400 height 15
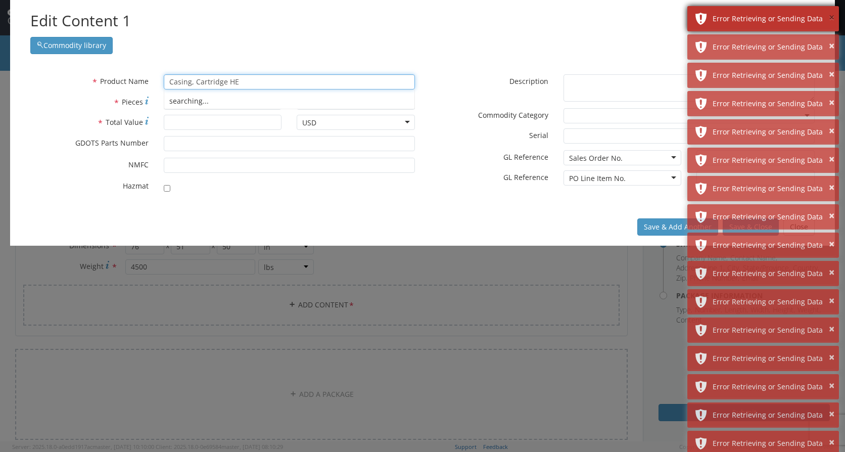
type input "Casing, Cartridge HE"
click at [834, 18] on button "×" at bounding box center [832, 18] width 6 height 15
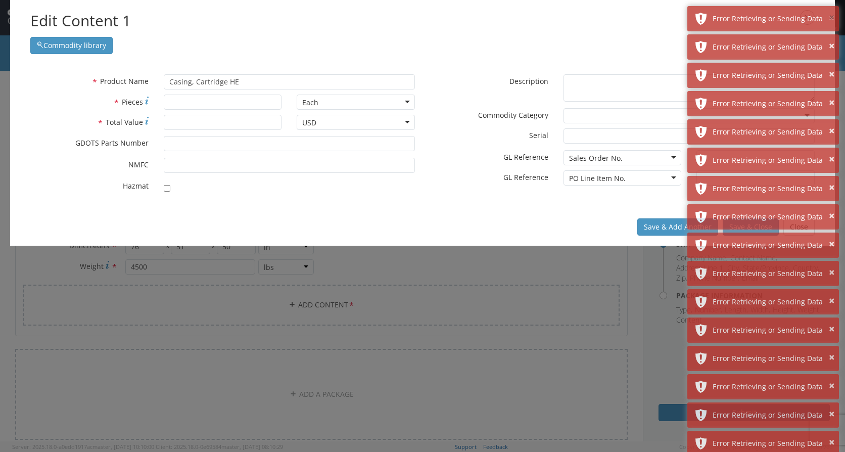
click at [834, 18] on button "×" at bounding box center [832, 18] width 6 height 15
click at [834, 39] on button "×" at bounding box center [832, 46] width 6 height 15
click at [834, 18] on button "×" at bounding box center [832, 18] width 6 height 15
click at [834, 39] on button "×" at bounding box center [832, 46] width 6 height 15
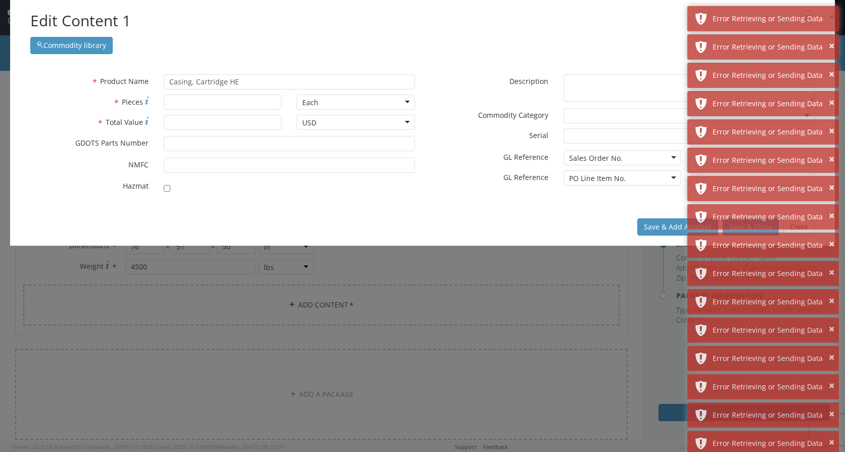
click at [834, 18] on button "×" at bounding box center [832, 18] width 6 height 15
click at [834, 39] on button "×" at bounding box center [832, 46] width 6 height 15
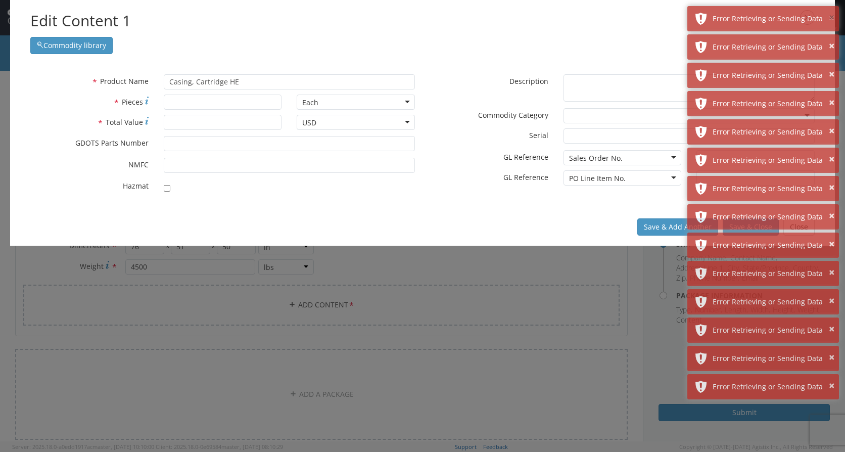
click at [834, 18] on button "×" at bounding box center [832, 18] width 6 height 15
click at [834, 39] on button "×" at bounding box center [832, 46] width 6 height 15
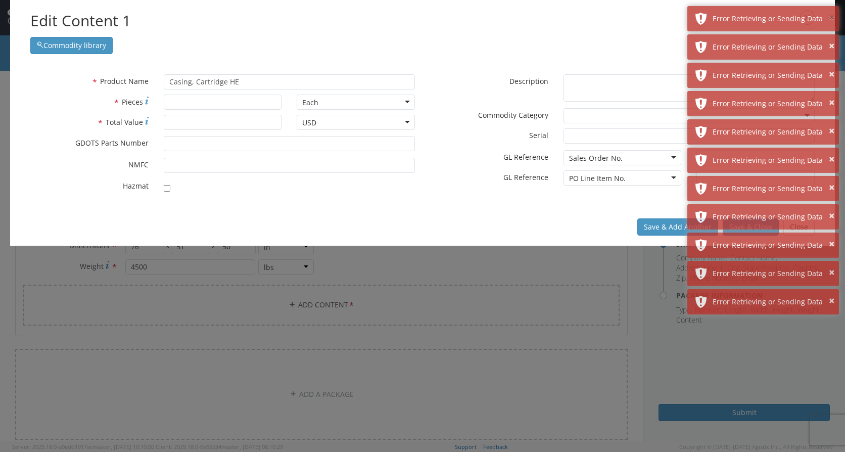
click at [834, 18] on button "×" at bounding box center [832, 18] width 6 height 15
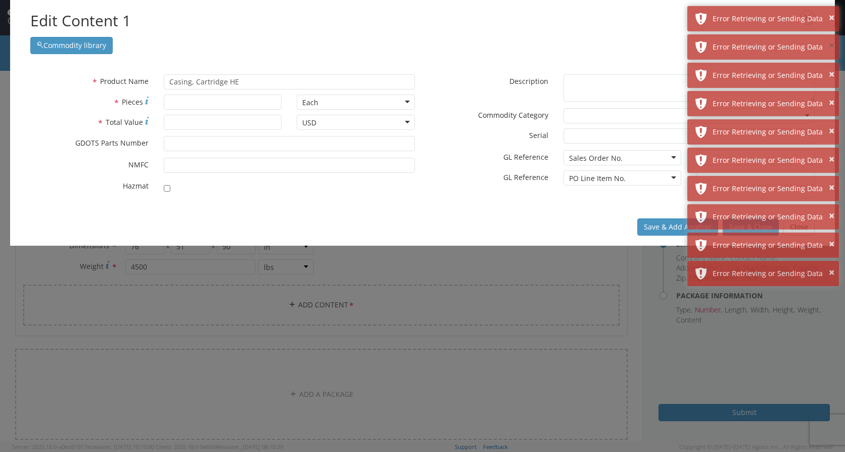
click at [834, 39] on button "×" at bounding box center [832, 46] width 6 height 15
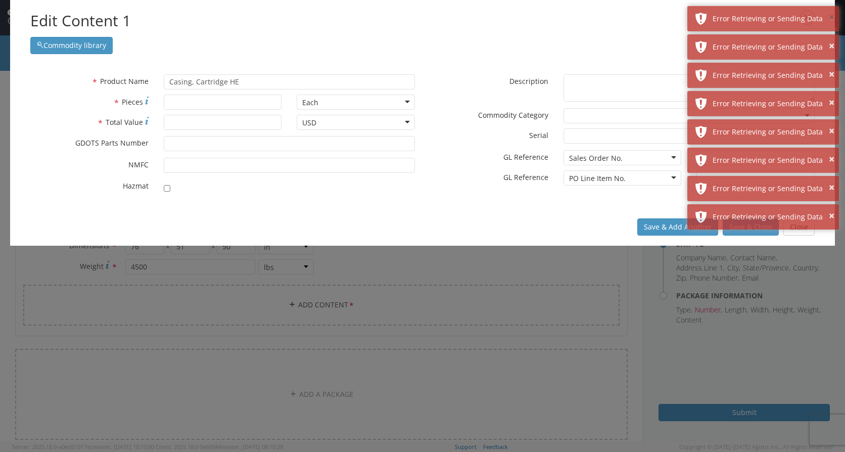
click at [834, 18] on button "×" at bounding box center [832, 18] width 6 height 15
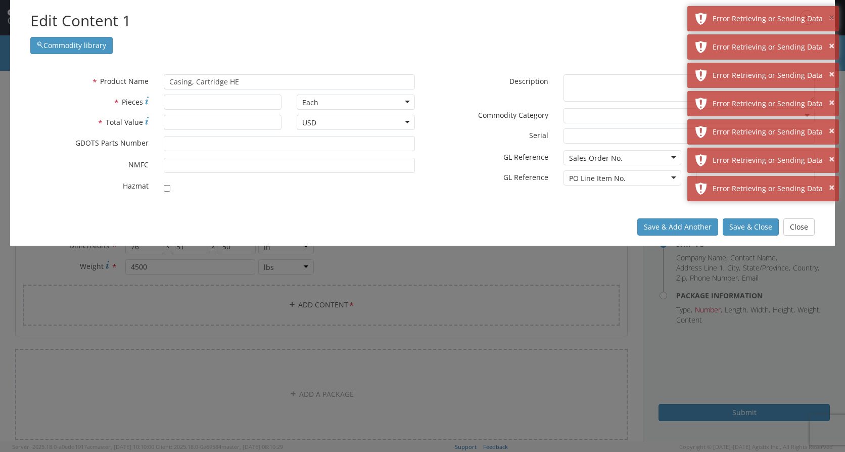
click at [834, 18] on button "×" at bounding box center [832, 18] width 6 height 15
click at [834, 39] on button "×" at bounding box center [832, 46] width 6 height 15
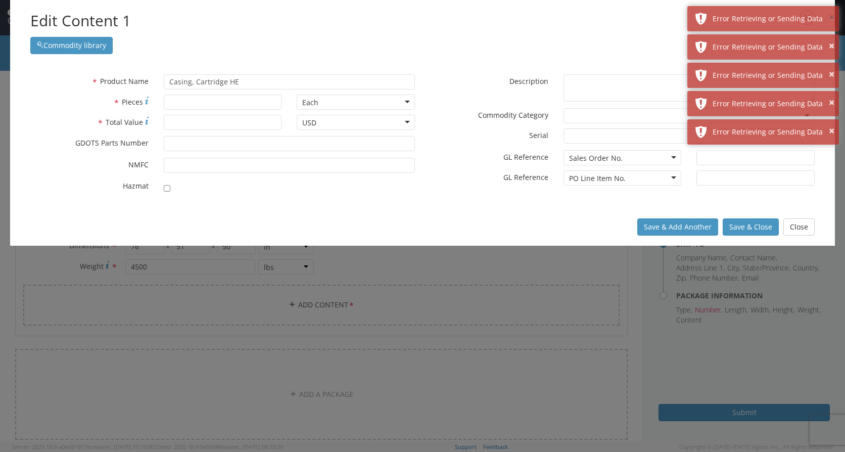
click at [834, 18] on button "×" at bounding box center [832, 18] width 6 height 15
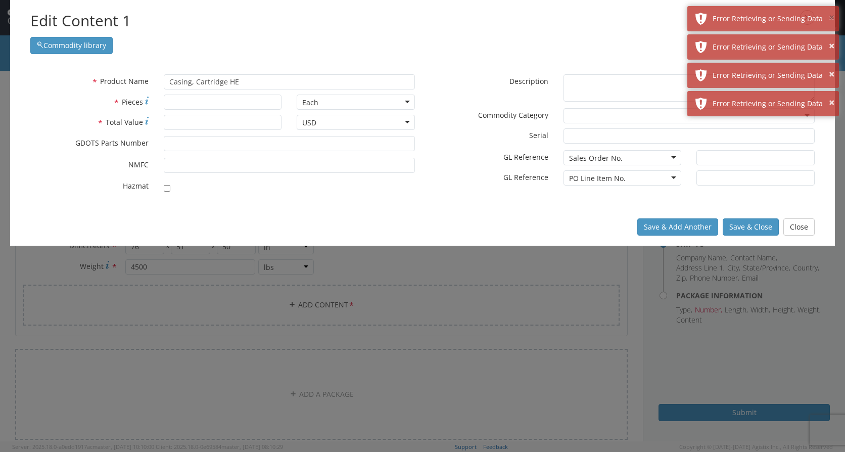
click at [834, 18] on button "×" at bounding box center [832, 18] width 6 height 15
click at [834, 39] on button "×" at bounding box center [832, 46] width 6 height 15
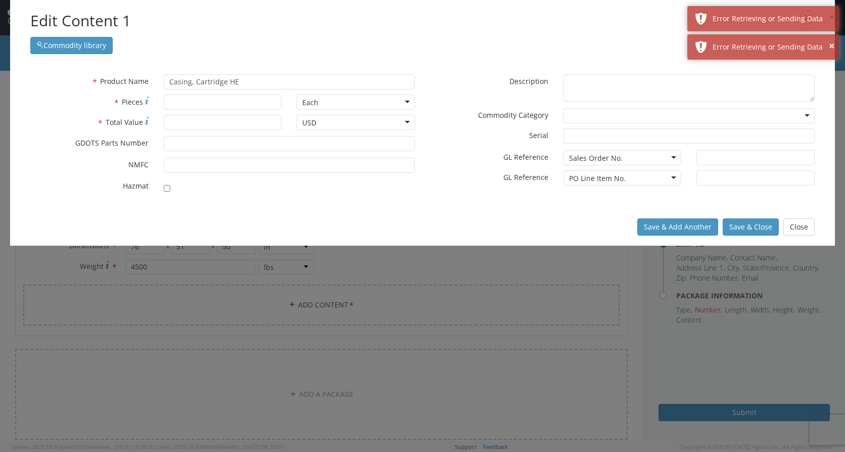
click at [834, 18] on button "×" at bounding box center [832, 18] width 6 height 15
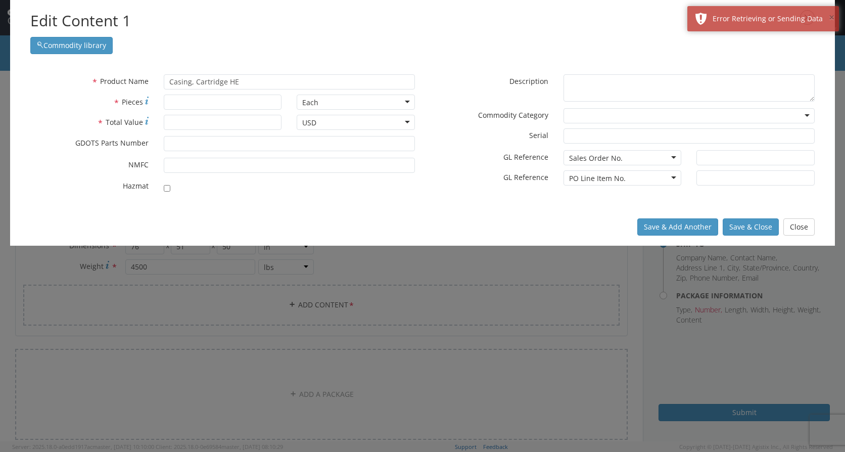
click at [834, 18] on button "×" at bounding box center [832, 18] width 6 height 15
click at [834, 18] on div "Edit Content 1 Commodity library" at bounding box center [422, 32] width 825 height 64
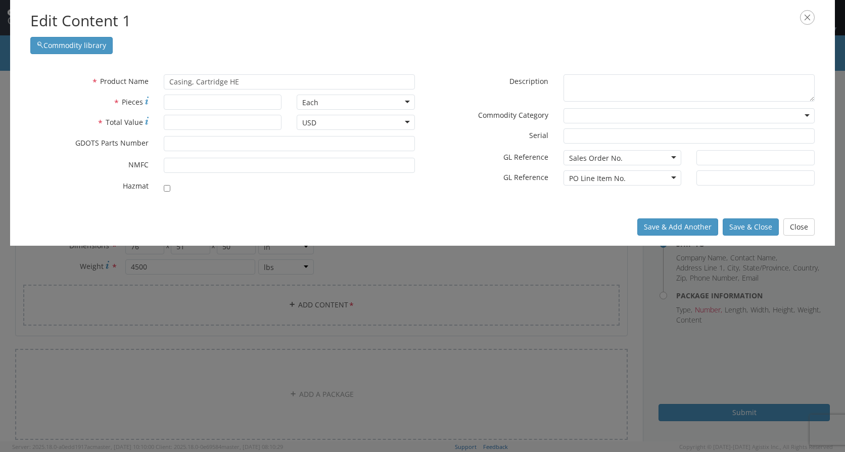
click at [834, 18] on div "Edit Content 1 Commodity library" at bounding box center [422, 32] width 825 height 64
click at [186, 102] on input "* Pieces" at bounding box center [223, 102] width 118 height 15
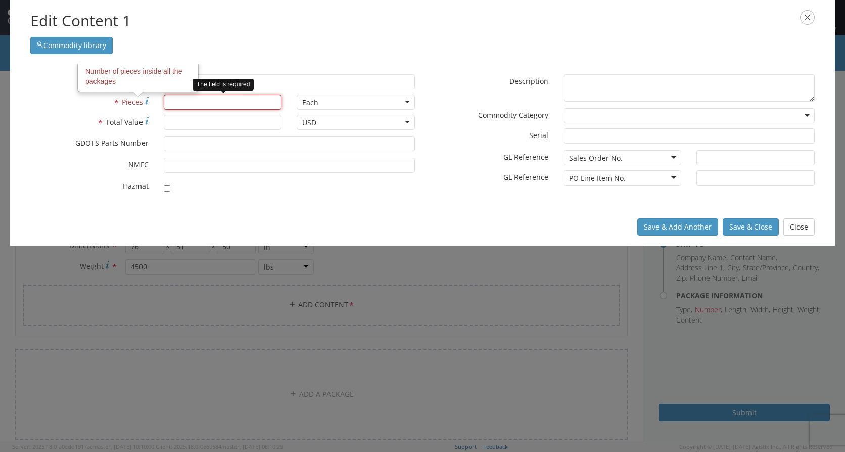
click at [165, 101] on input "* Pieces Number of pieces inside all the packages" at bounding box center [223, 102] width 118 height 15
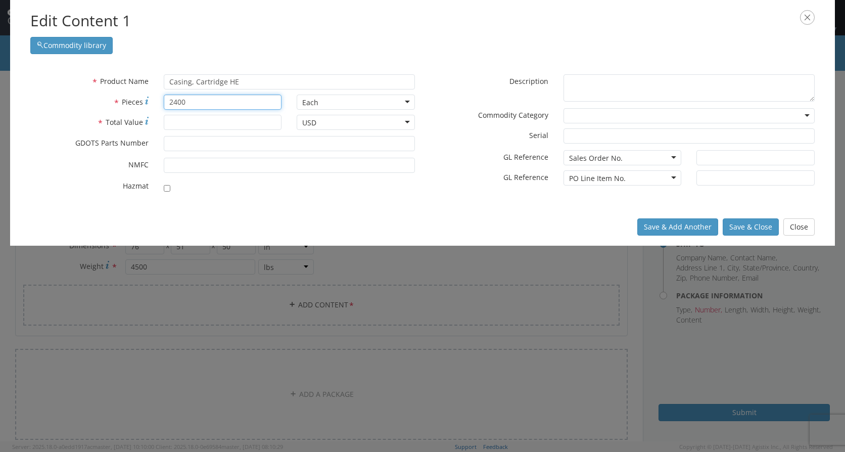
type input "2400"
click at [254, 122] on input "* Total Value" at bounding box center [223, 122] width 118 height 15
type input "1"
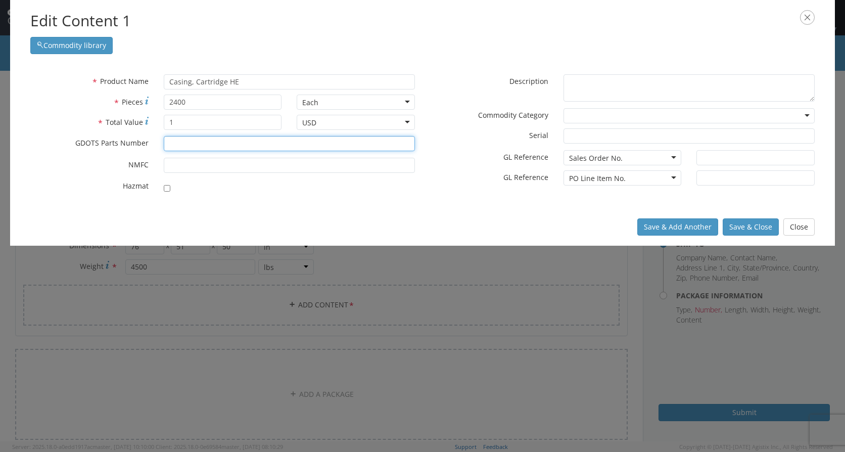
click at [217, 142] on input "* GDOTS Parts Number" at bounding box center [289, 143] width 251 height 15
type input "12944287"
click at [166, 188] on input "checkbox" at bounding box center [167, 188] width 7 height 7
checkbox input "true"
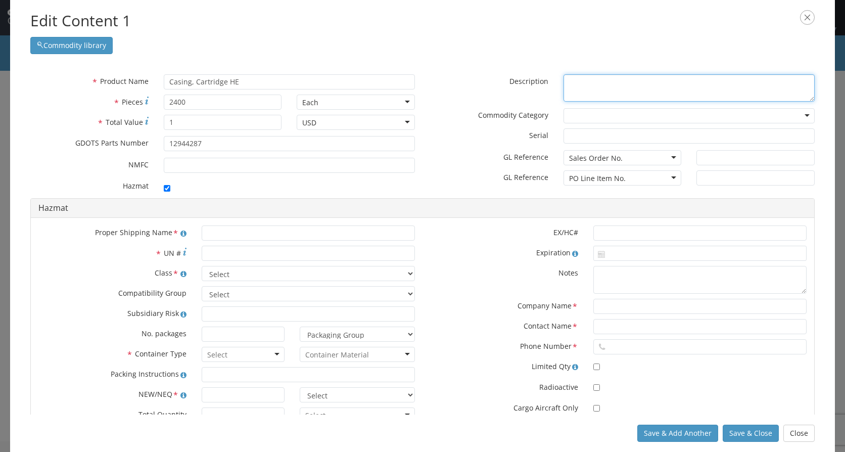
click at [584, 86] on textarea "* Description" at bounding box center [689, 88] width 251 height 28
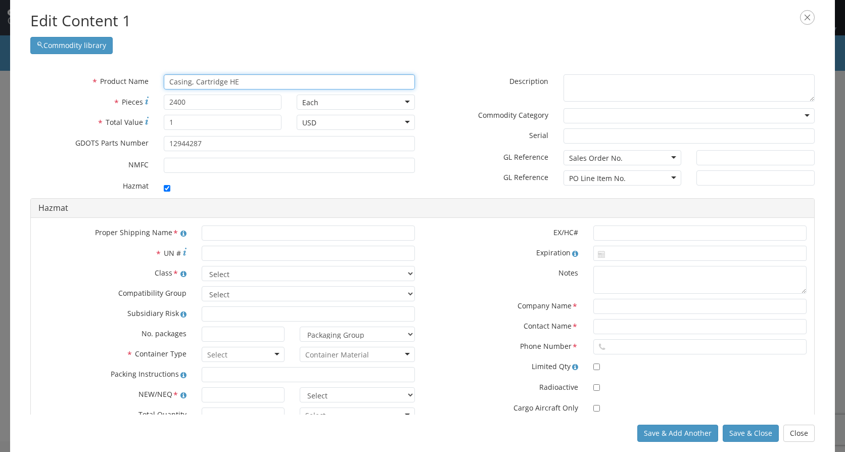
drag, startPoint x: 312, startPoint y: 88, endPoint x: 128, endPoint y: 87, distance: 183.5
click at [128, 87] on div "* Product Name Casing, Cartridge HE searching..." at bounding box center [223, 81] width 400 height 15
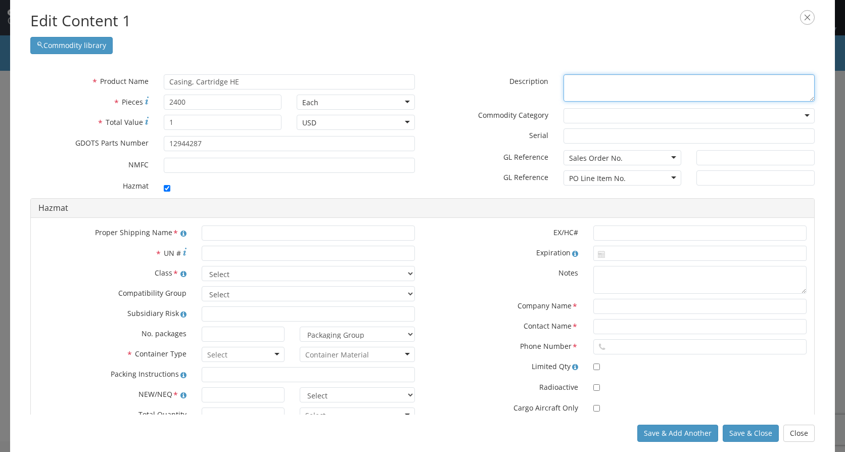
click at [591, 87] on textarea "* Description" at bounding box center [689, 88] width 251 height 28
paste textarea "Casing, Cartridge HE"
type textarea "Casing, Cartridge HE"
click at [598, 155] on div "Sales Order No." at bounding box center [596, 158] width 54 height 10
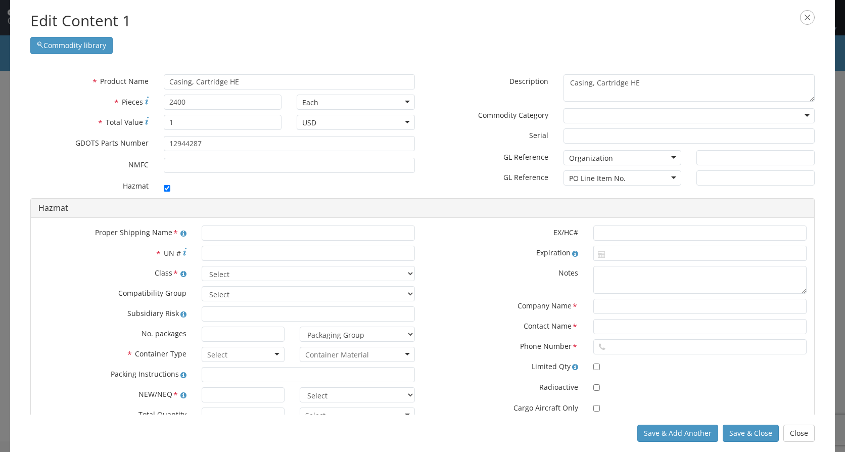
click at [616, 177] on div "PO Line Item No." at bounding box center [597, 178] width 57 height 10
click at [724, 171] on input "text" at bounding box center [756, 177] width 118 height 15
click at [725, 156] on input "text" at bounding box center [756, 157] width 118 height 15
click at [714, 180] on input "text" at bounding box center [756, 177] width 118 height 15
click at [757, 163] on input "Marion, Il" at bounding box center [756, 157] width 118 height 15
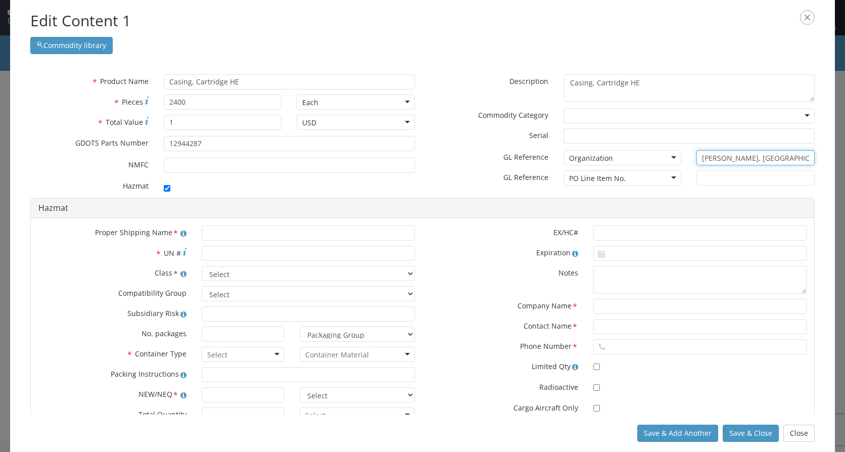
type input "[PERSON_NAME], [GEOGRAPHIC_DATA]"
click at [700, 179] on input "text" at bounding box center [756, 177] width 118 height 15
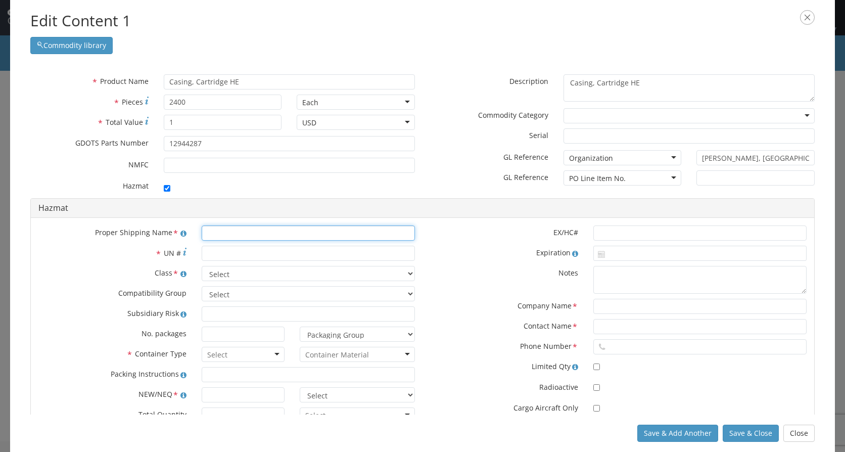
click at [226, 234] on input "text" at bounding box center [308, 232] width 213 height 15
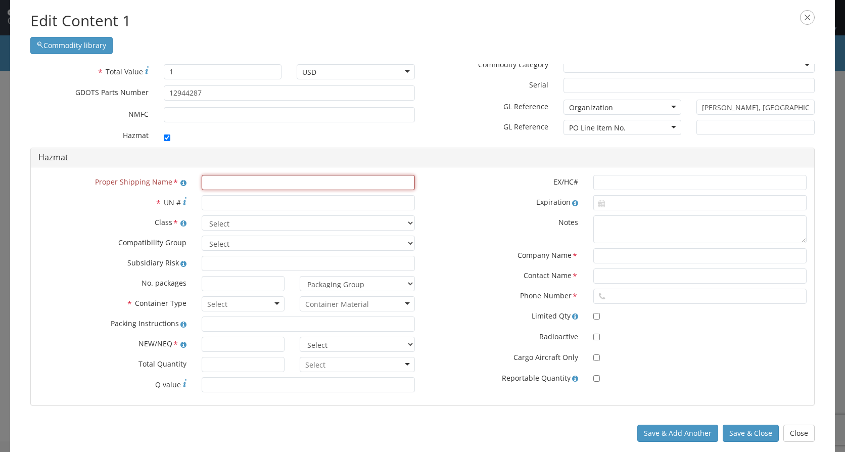
drag, startPoint x: 225, startPoint y: 178, endPoint x: 249, endPoint y: 167, distance: 25.8
click at [225, 178] on input "text" at bounding box center [308, 182] width 213 height 15
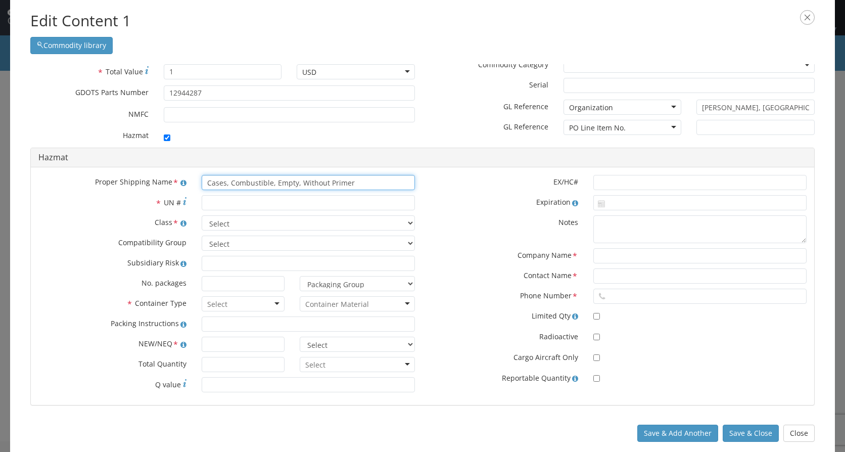
type input "Cases, Combustible, Empty, Without Primer"
click at [304, 208] on input "* UN #" at bounding box center [308, 202] width 213 height 15
type input "0446"
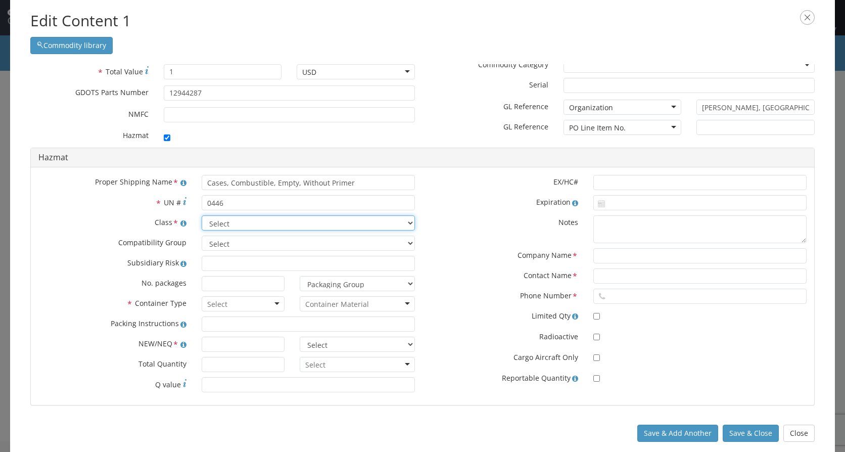
click at [282, 226] on select "Select 1.1 Explosive 1.2 Explosive 1.3 Explosive 1.4 Explosive 1.5 Explosive 1.…" at bounding box center [308, 222] width 213 height 15
click at [202, 215] on select "Select 1.1 Explosive 1.2 Explosive 1.3 Explosive 1.4 Explosive 1.5 Explosive 1.…" at bounding box center [308, 222] width 213 height 15
click at [238, 216] on select "Select 1.1 Explosive 1.2 Explosive 1.3 Explosive 1.4 Explosive 1.5 Explosive 1.…" at bounding box center [308, 222] width 213 height 15
select select "1.4 Explosive"
click at [202, 215] on select "Select 1.1 Explosive 1.2 Explosive 1.3 Explosive 1.4 Explosive 1.5 Explosive 1.…" at bounding box center [308, 222] width 213 height 15
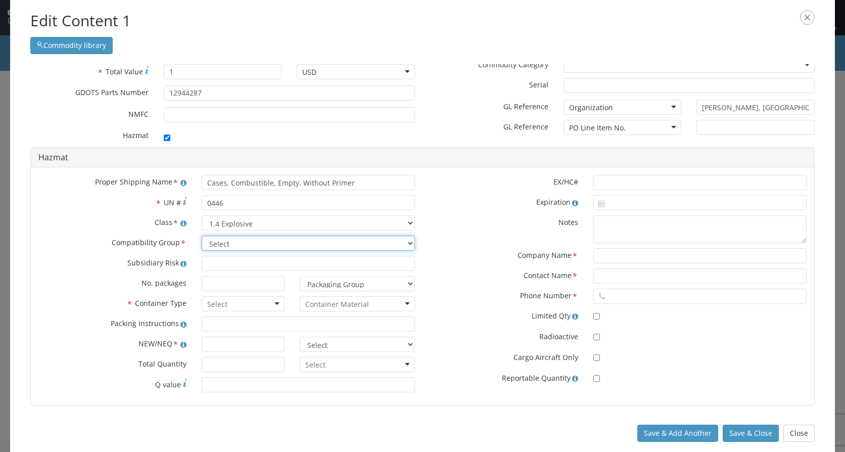
click at [212, 242] on select "Select A B C D E F G H J K L N S" at bounding box center [308, 243] width 213 height 15
select select "C"
click at [202, 236] on select "Select A B C D E F G H J K L N S" at bounding box center [308, 243] width 213 height 15
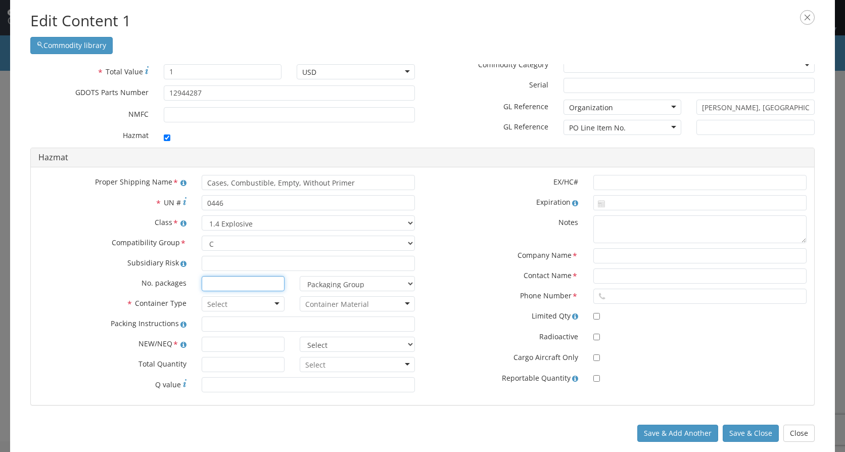
click at [220, 288] on input at bounding box center [243, 283] width 83 height 15
type input "120"
click at [272, 305] on div at bounding box center [243, 303] width 83 height 15
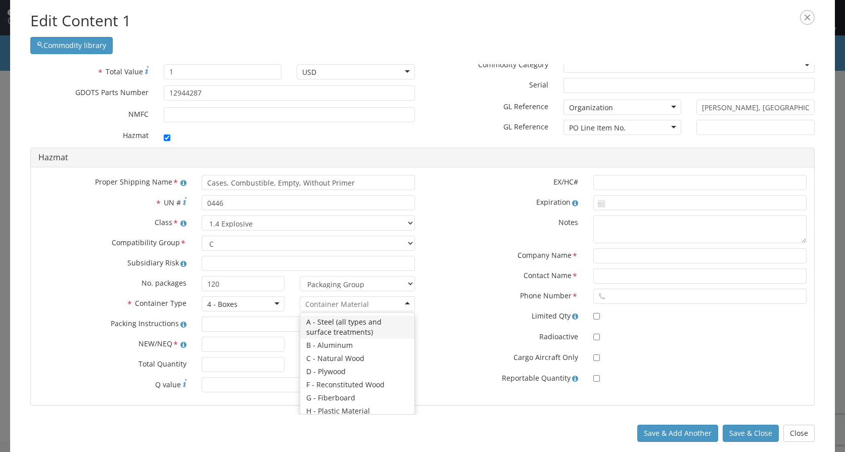
click at [386, 303] on div at bounding box center [357, 303] width 115 height 15
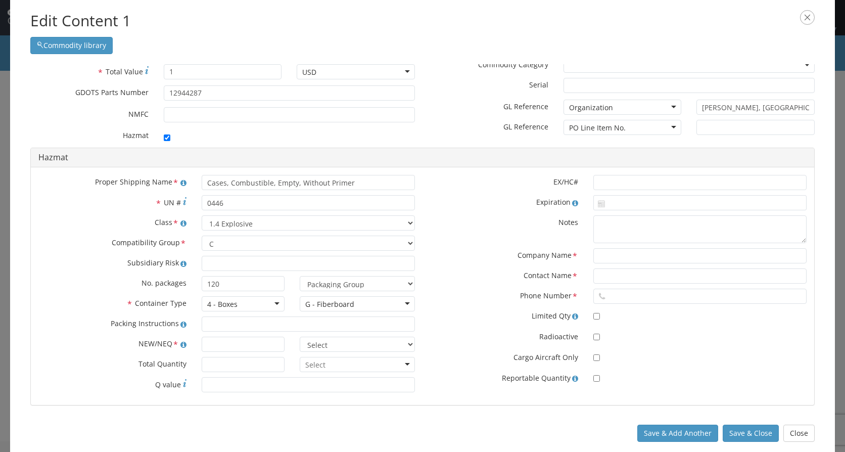
scroll to position [0, 0]
click at [248, 349] on input "text" at bounding box center [243, 344] width 83 height 15
type input "1420.5"
click at [378, 345] on select "Select lbs kgs" at bounding box center [357, 344] width 115 height 15
select select "KGS"
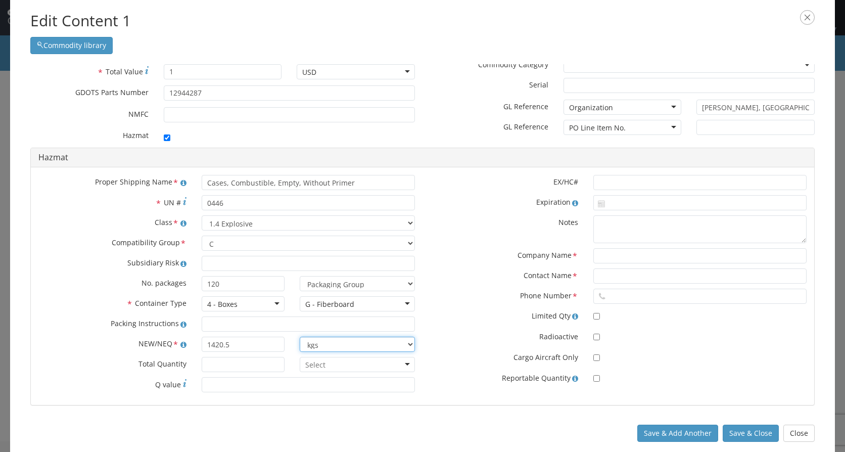
click at [300, 337] on select "Select lbs kgs" at bounding box center [357, 344] width 115 height 15
click at [239, 359] on input "* Total Quantity" at bounding box center [243, 364] width 83 height 15
type input "4500"
click at [395, 364] on div at bounding box center [357, 364] width 115 height 15
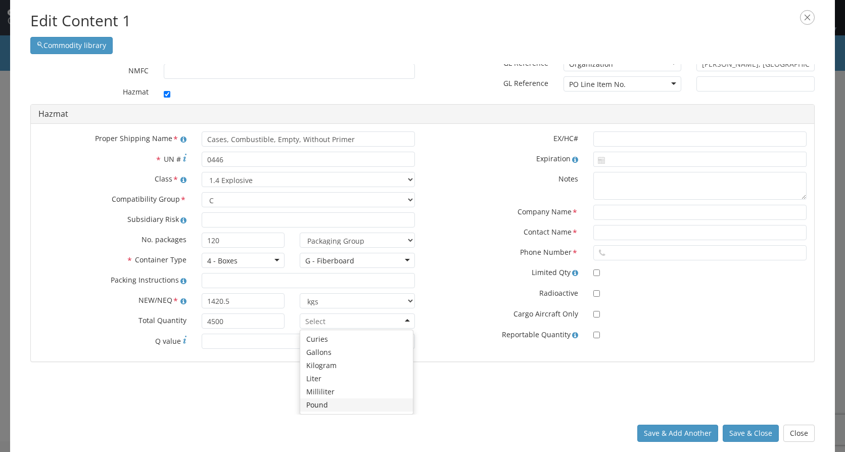
scroll to position [62, 0]
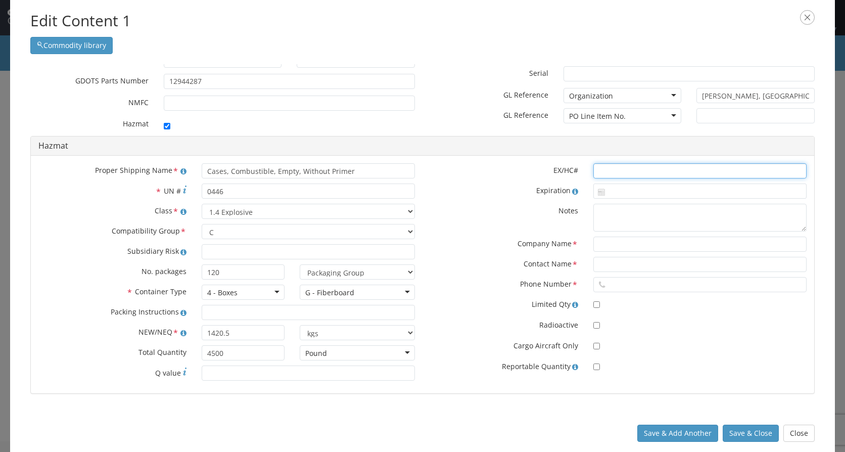
click at [614, 172] on input "text" at bounding box center [699, 170] width 213 height 15
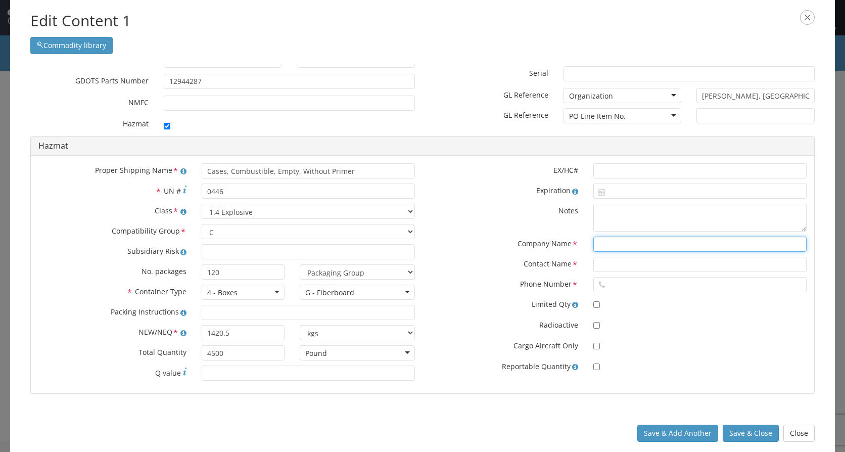
click at [600, 244] on input "text" at bounding box center [699, 244] width 213 height 15
type input "CHEMTREC"
click at [610, 263] on input "text" at bounding box center [699, 264] width 213 height 15
type input "CCN1729"
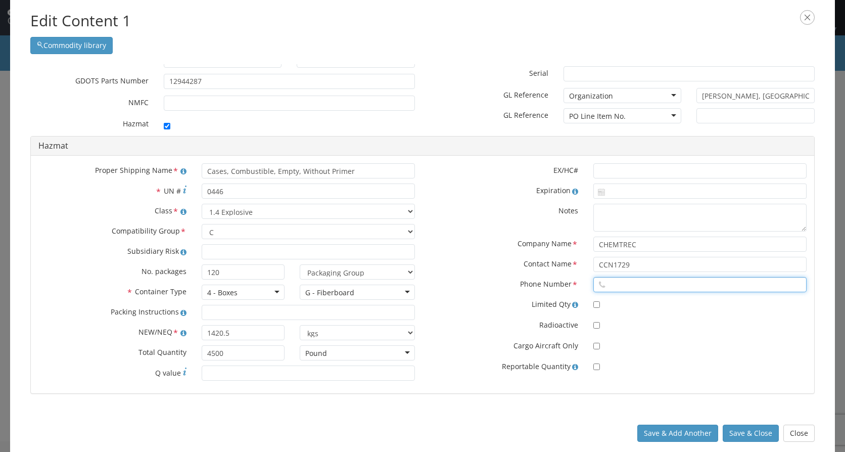
click at [614, 281] on input "text" at bounding box center [699, 284] width 213 height 15
type input "8004249300"
click at [758, 434] on button "Save & Close" at bounding box center [751, 433] width 56 height 17
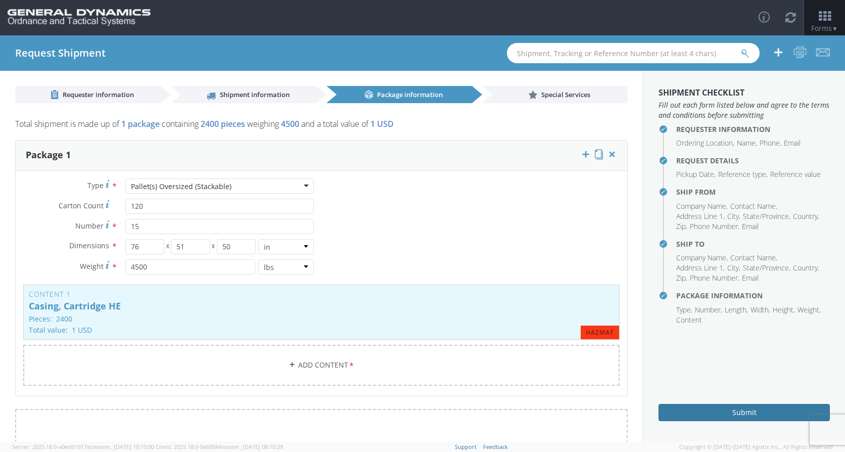
click at [716, 413] on button "Submit" at bounding box center [744, 412] width 171 height 17
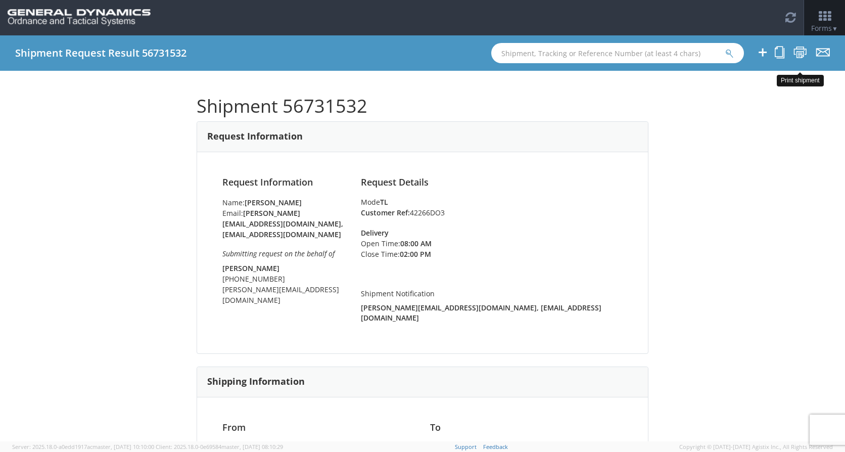
click at [806, 53] on icon at bounding box center [801, 52] width 14 height 13
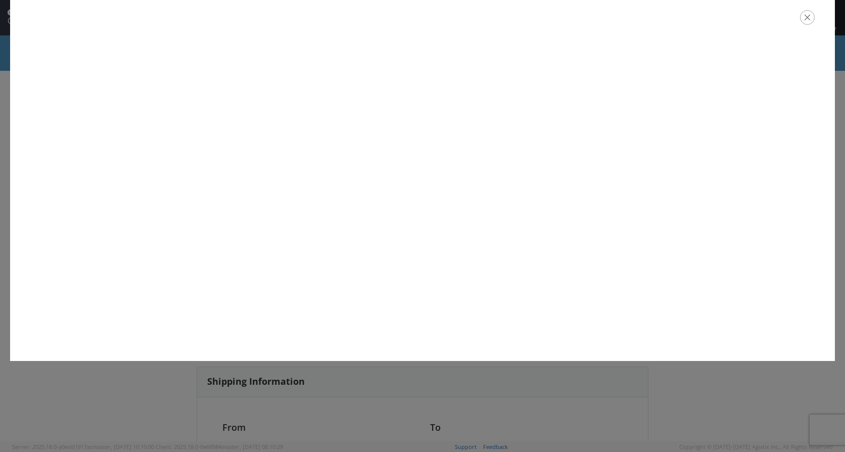
click at [804, 19] on icon "button" at bounding box center [807, 17] width 15 height 15
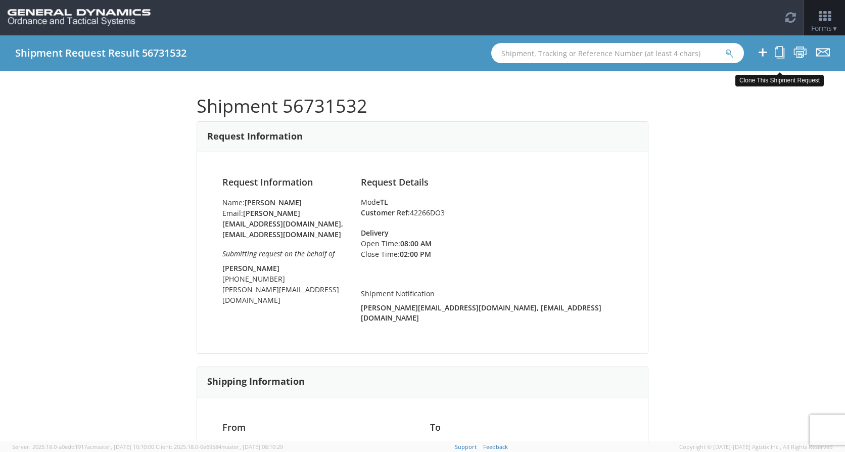
click at [780, 51] on icon at bounding box center [780, 52] width 10 height 13
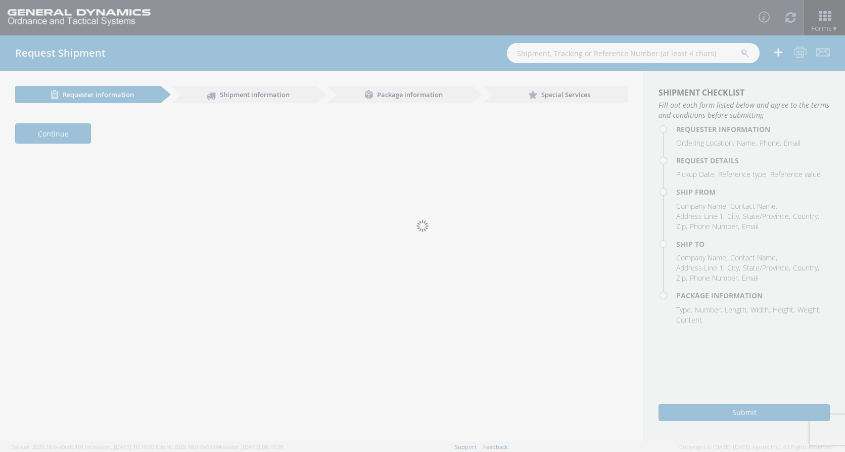
select select "313"
type input "[PERSON_NAME]"
type input "[PHONE_NUMBER]"
type input "[PERSON_NAME][EMAIL_ADDRESS][DOMAIN_NAME], [EMAIL_ADDRESS][DOMAIN_NAME]"
type input "[PERSON_NAME]"
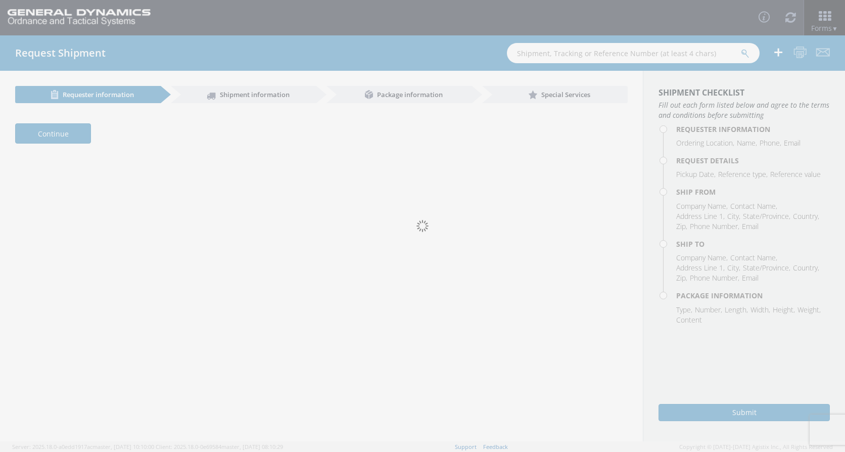
type input "[PHONE_NUMBER]"
type input "[PERSON_NAME][EMAIL_ADDRESS][DOMAIN_NAME]"
type input "[DATE]"
type input "7:00 AM"
type input "[DATE]"
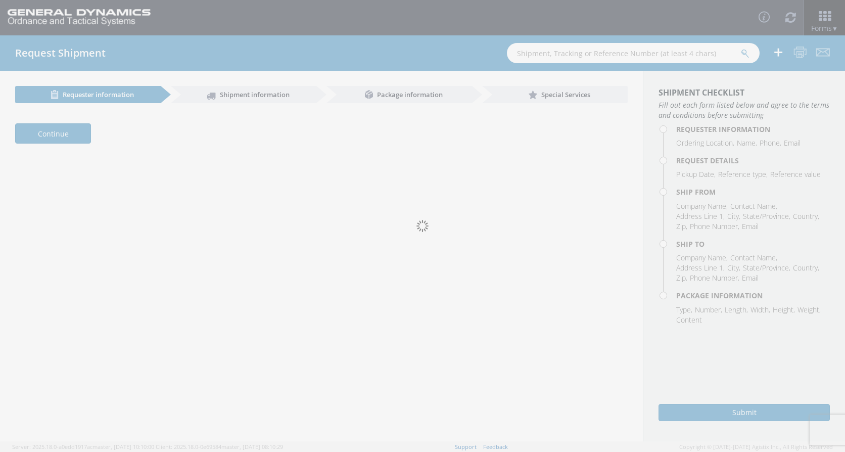
type input "2:00 PM"
type input "42266DO3"
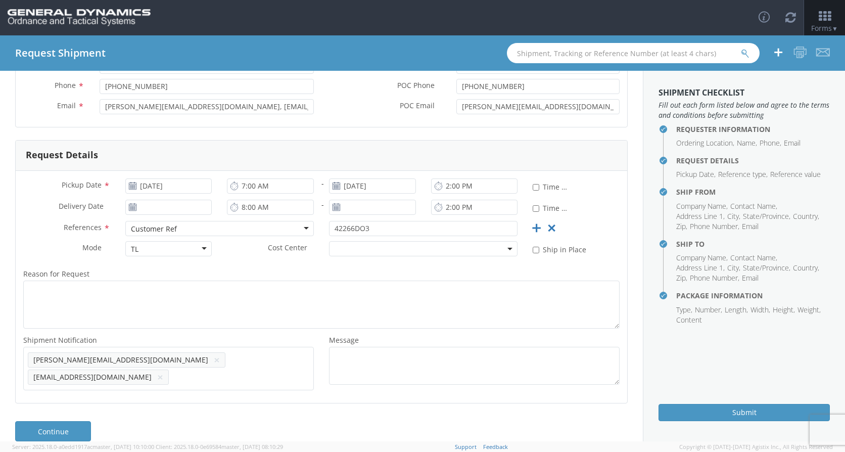
scroll to position [136, 0]
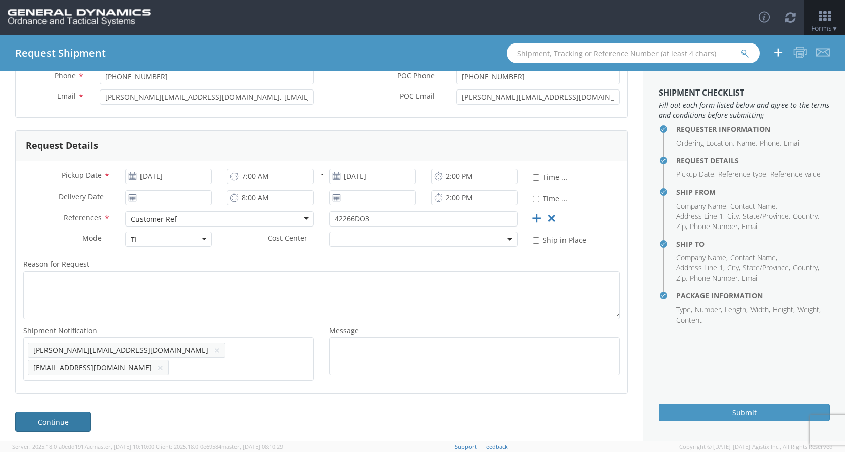
click at [53, 414] on link "Continue" at bounding box center [53, 421] width 76 height 20
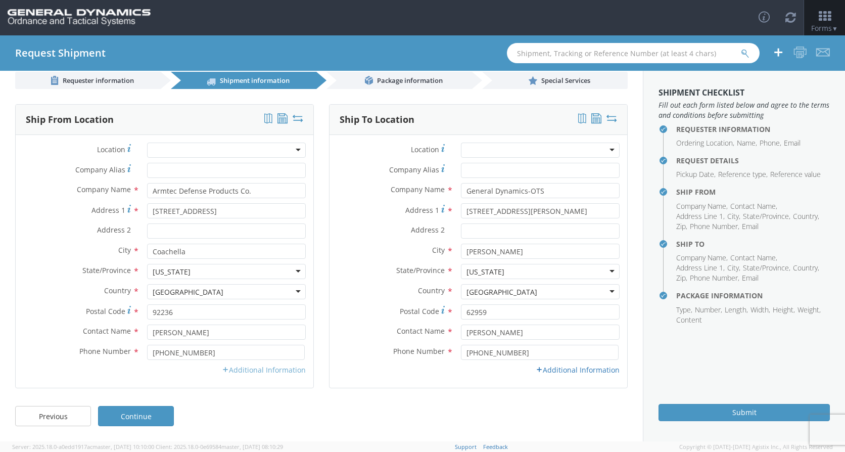
click at [261, 366] on link "Additional Information" at bounding box center [264, 370] width 84 height 10
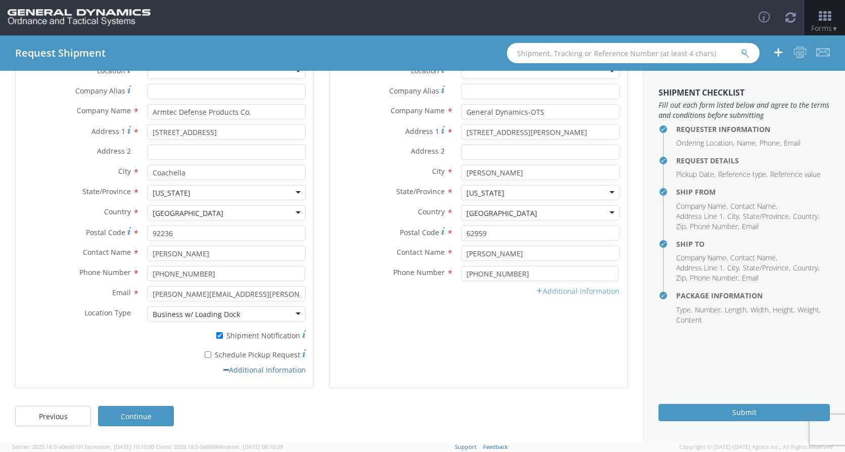
click at [552, 292] on link "Additional Information" at bounding box center [578, 291] width 84 height 10
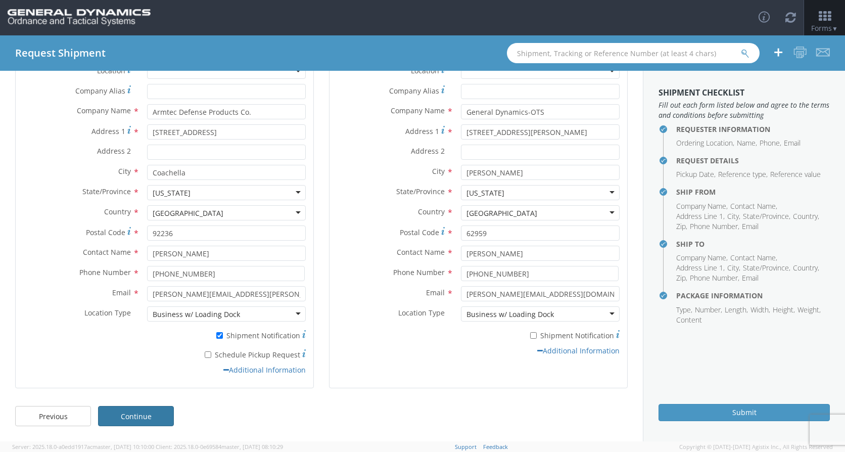
click at [146, 415] on link "Continue" at bounding box center [136, 416] width 76 height 20
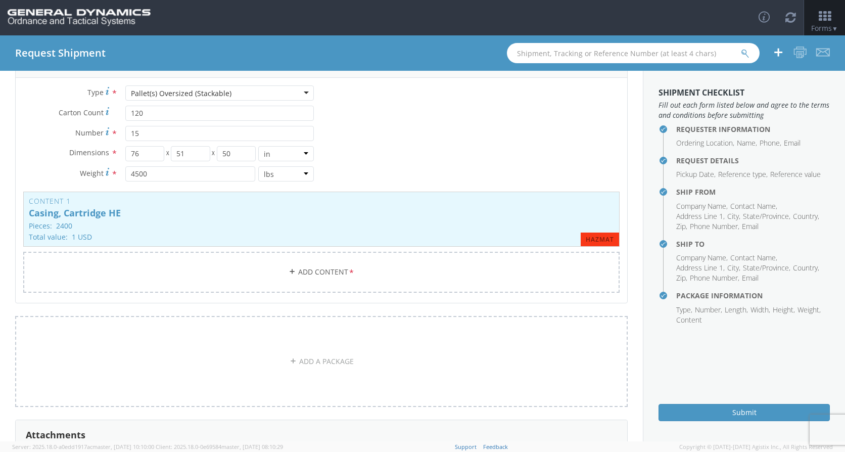
scroll to position [136, 0]
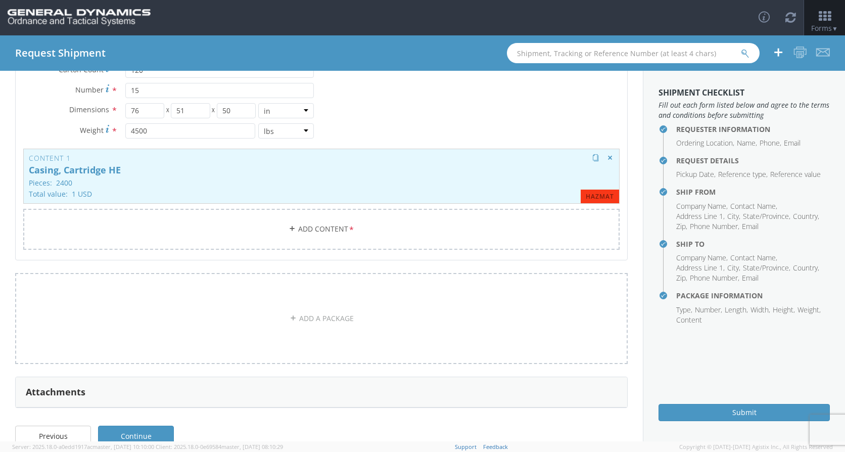
click at [271, 174] on p "Casing, Cartridge HE" at bounding box center [321, 170] width 585 height 10
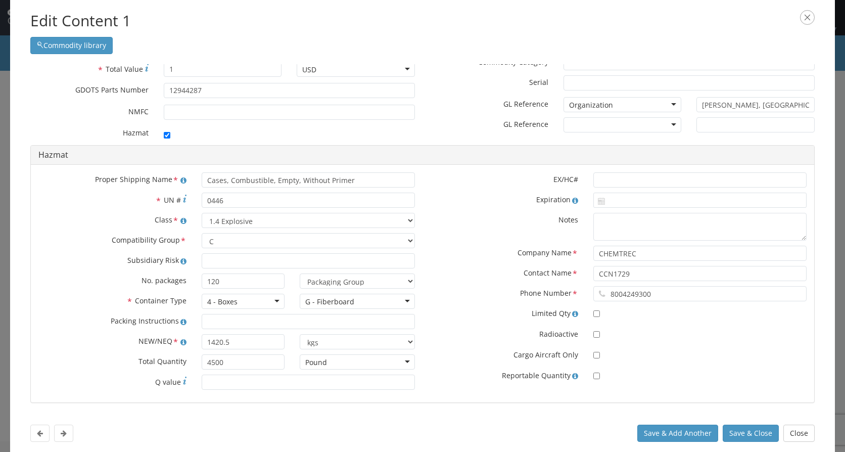
scroll to position [62, 0]
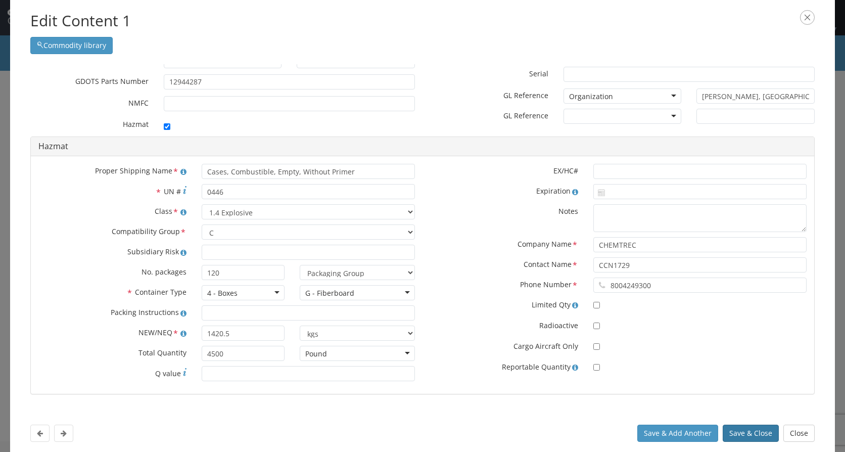
click at [736, 432] on button "Save & Close" at bounding box center [751, 433] width 56 height 17
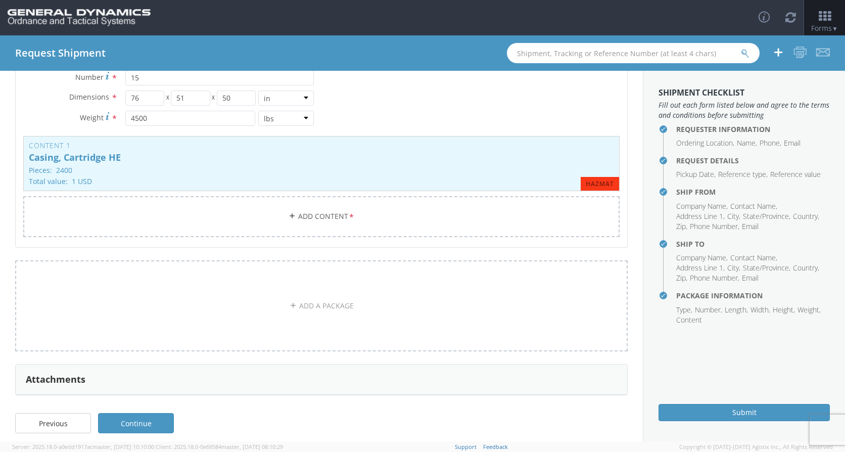
scroll to position [156, 0]
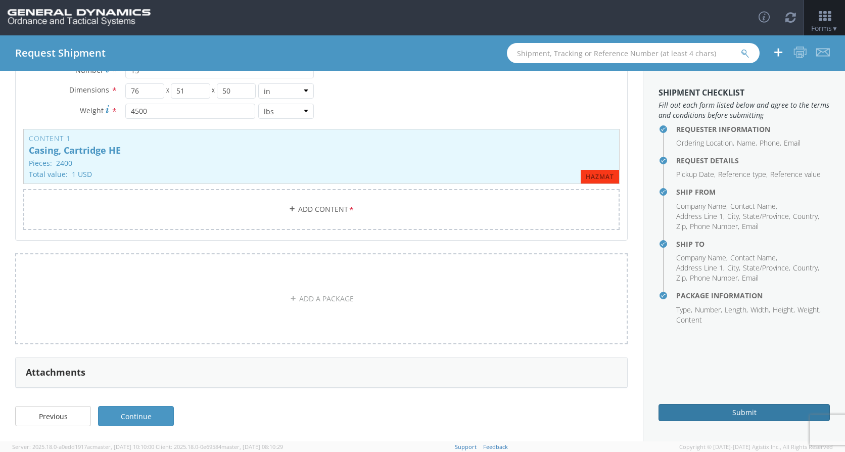
click at [673, 415] on button "Submit" at bounding box center [744, 412] width 171 height 17
